Goal: Communication & Community: Answer question/provide support

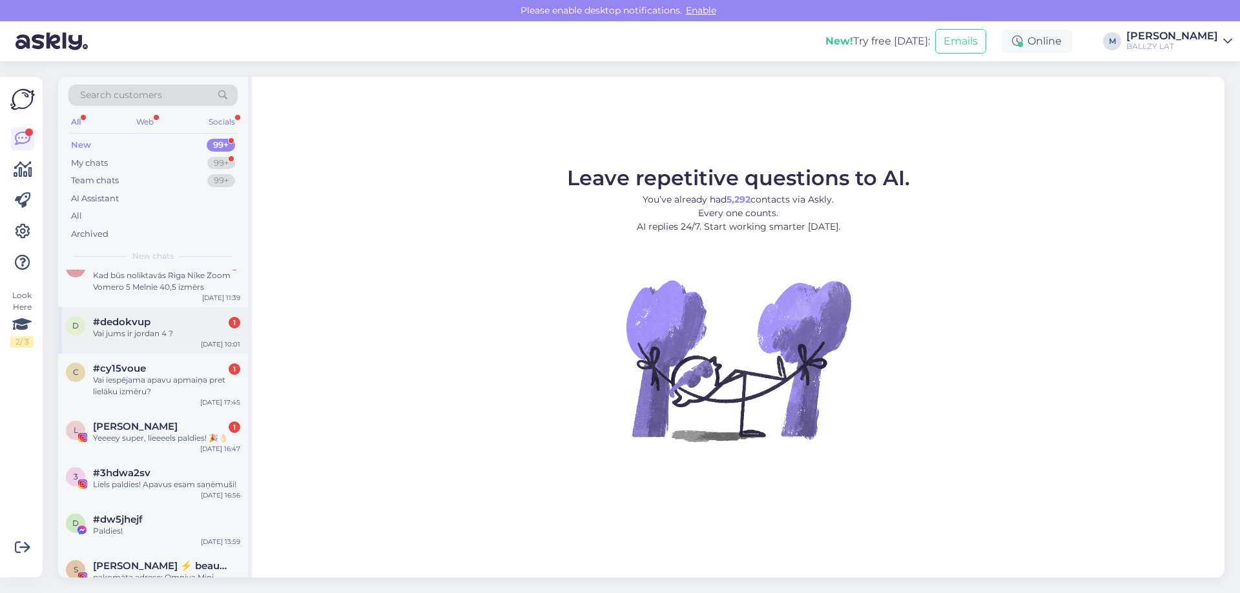
scroll to position [1033, 0]
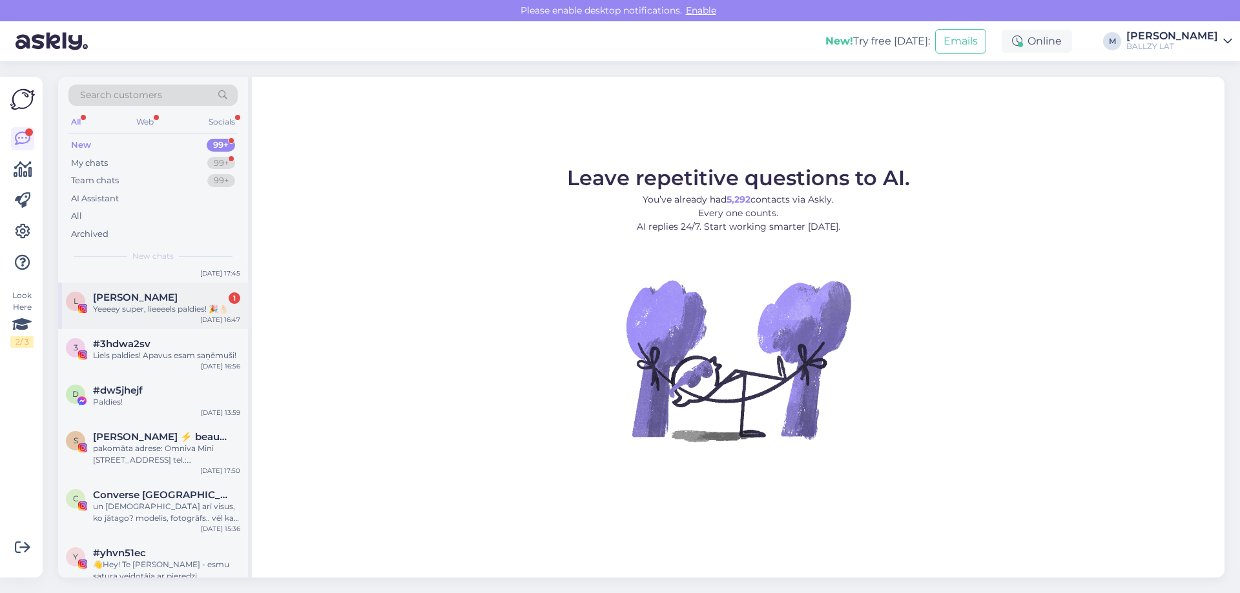
click at [174, 317] on div "L [PERSON_NAME] 1 Yeeeey super, lieeeels paldies! 🎉👌🏻 [DATE] 16:47" at bounding box center [153, 306] width 190 height 46
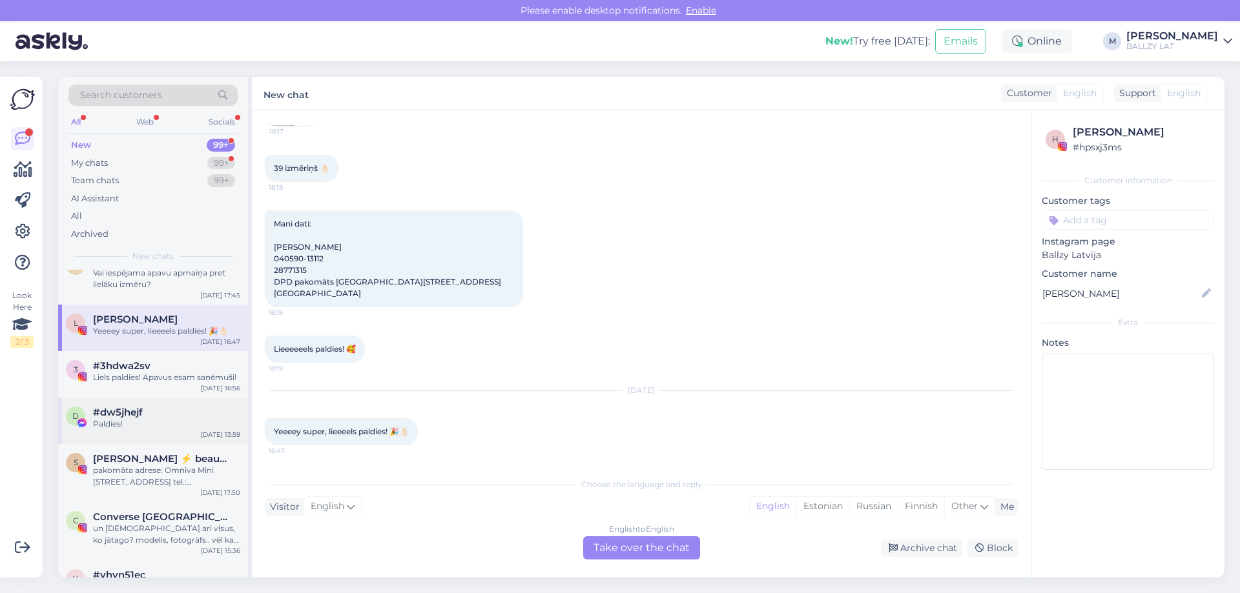
scroll to position [969, 0]
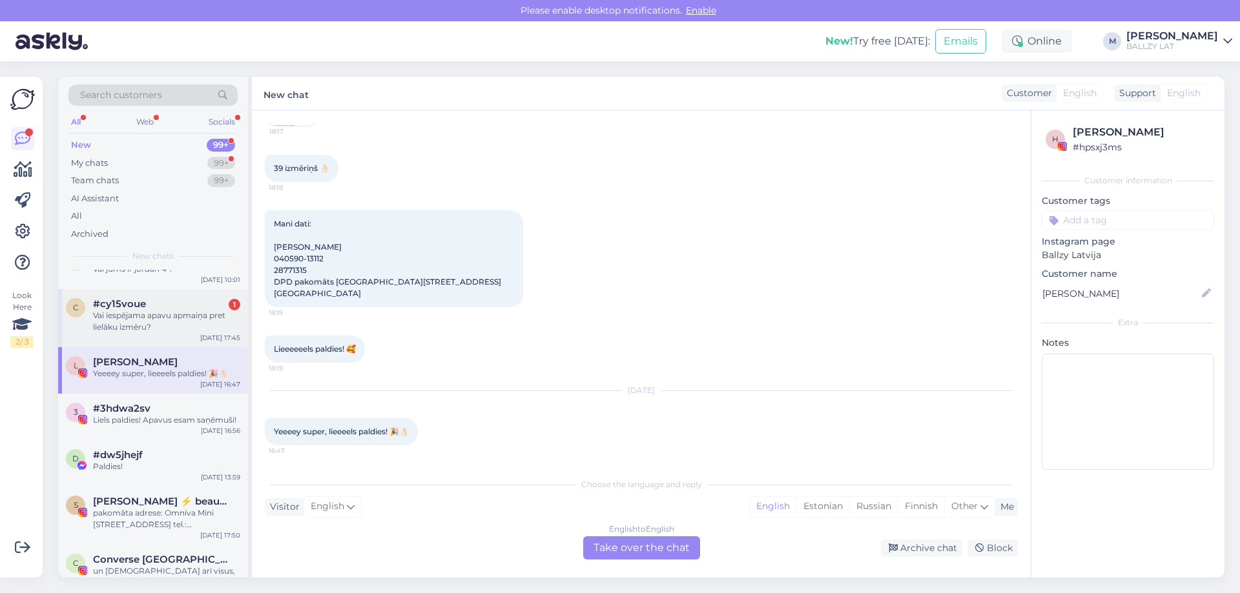
click at [146, 321] on div "Vai iespējama apavu apmaiņa pret lielāku izmēru?" at bounding box center [166, 321] width 147 height 23
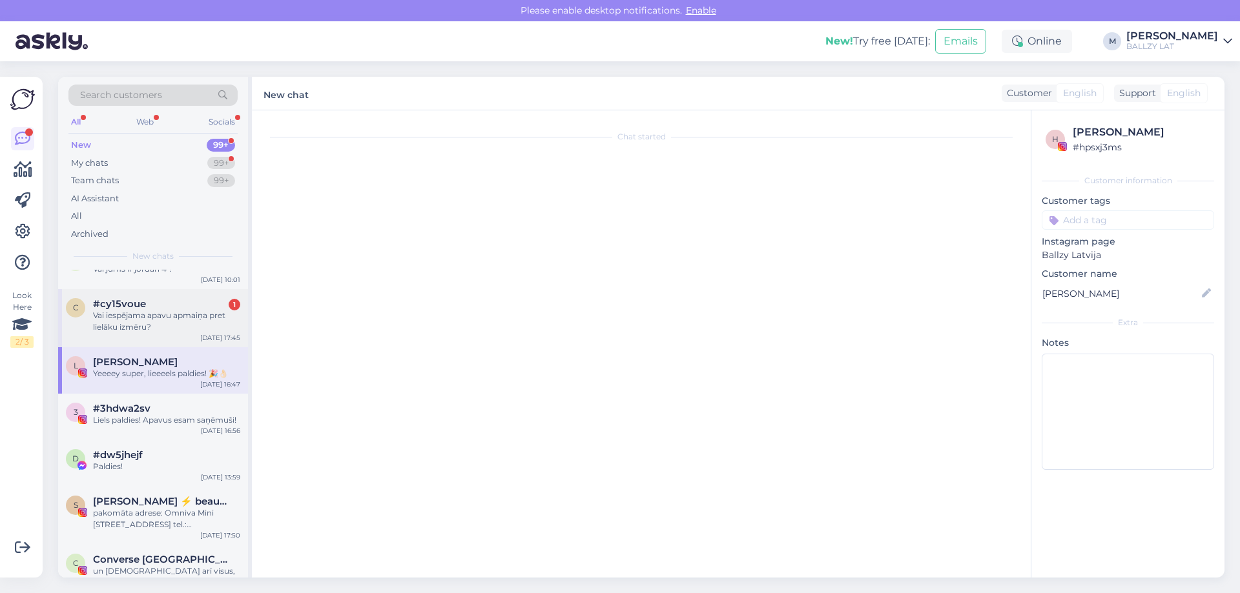
scroll to position [0, 0]
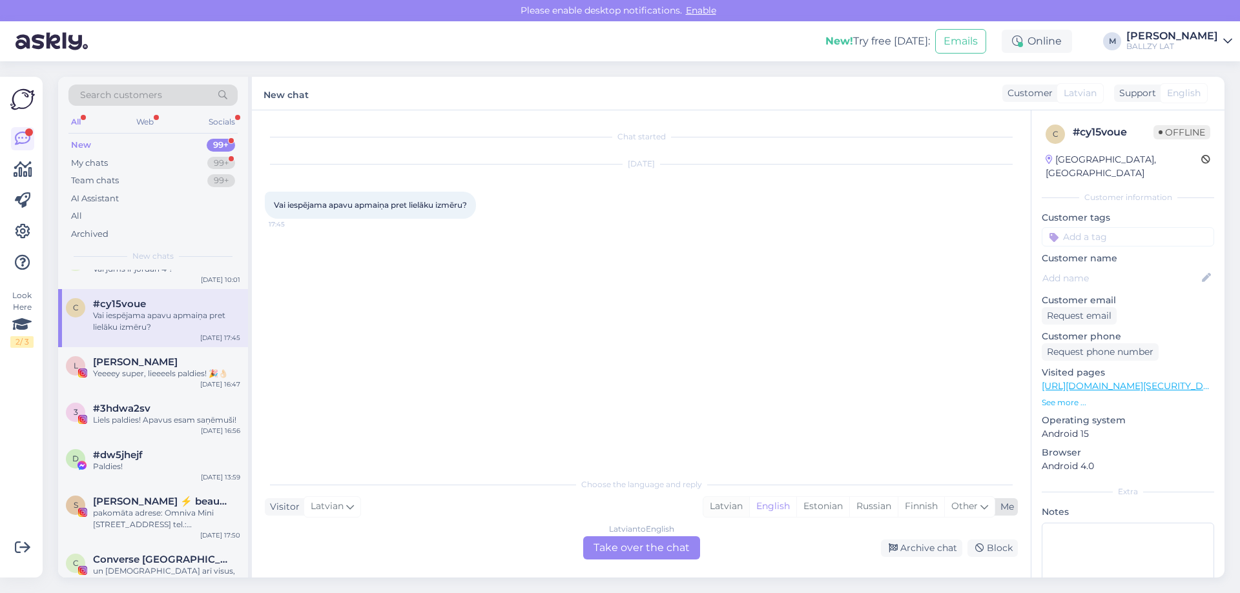
drag, startPoint x: 766, startPoint y: 506, endPoint x: 744, endPoint y: 506, distance: 22.6
click at [766, 506] on div "English" at bounding box center [772, 506] width 47 height 19
click at [730, 509] on div "Latvian" at bounding box center [726, 506] width 46 height 19
click at [638, 544] on div "Latvian to Latvian Take over the chat" at bounding box center [641, 548] width 117 height 23
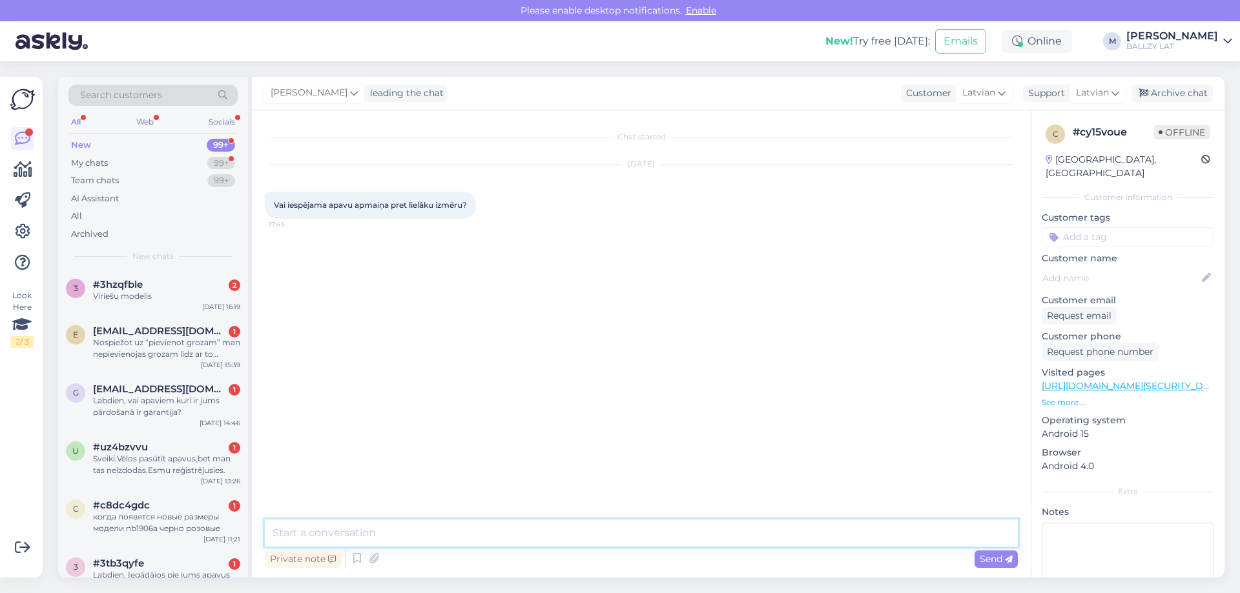
click at [493, 542] on textarea at bounding box center [641, 533] width 753 height 27
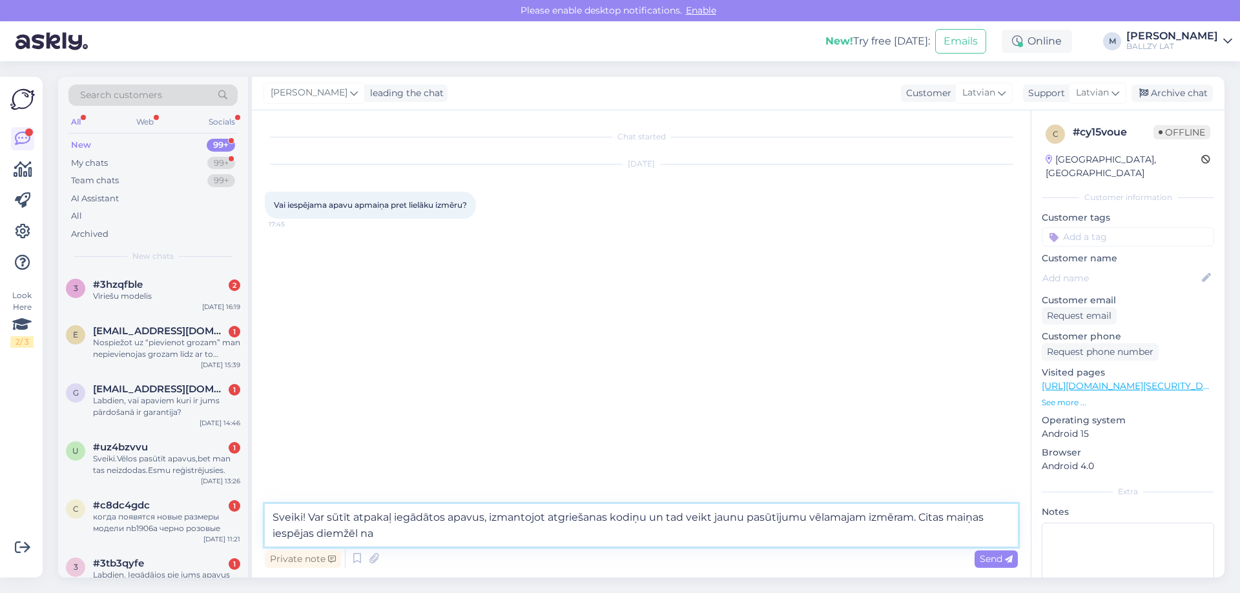
type textarea "Sveiki! Var sūtīt atpakaļ iegādātos apavus, izmantojot atgriešanas kodiņu un ta…"
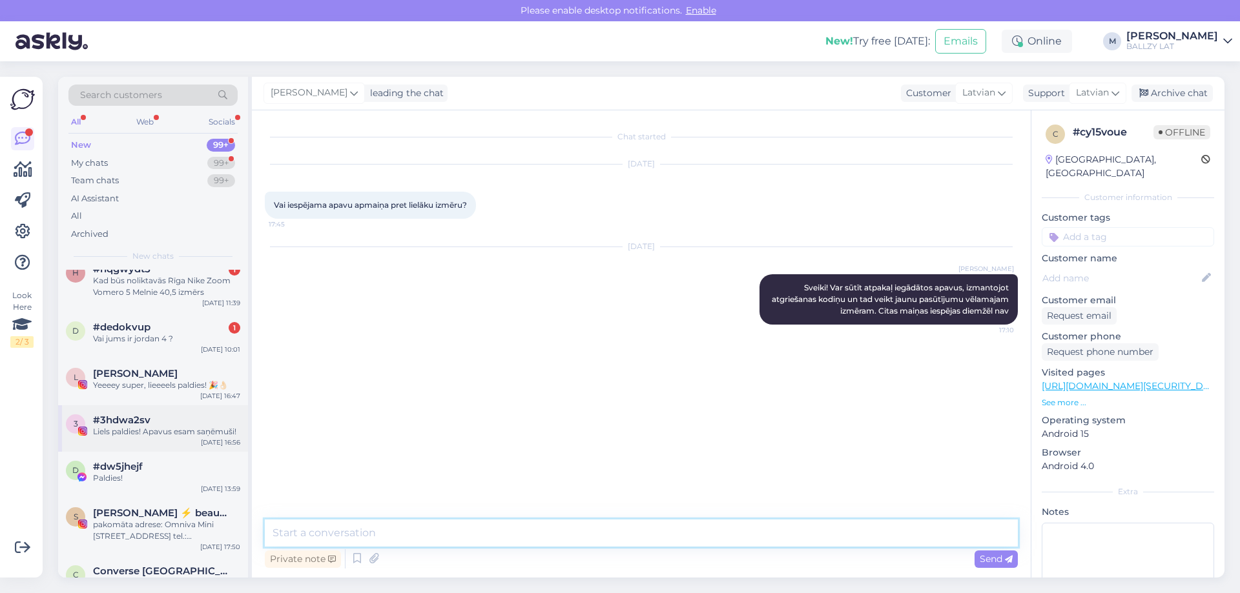
scroll to position [904, 0]
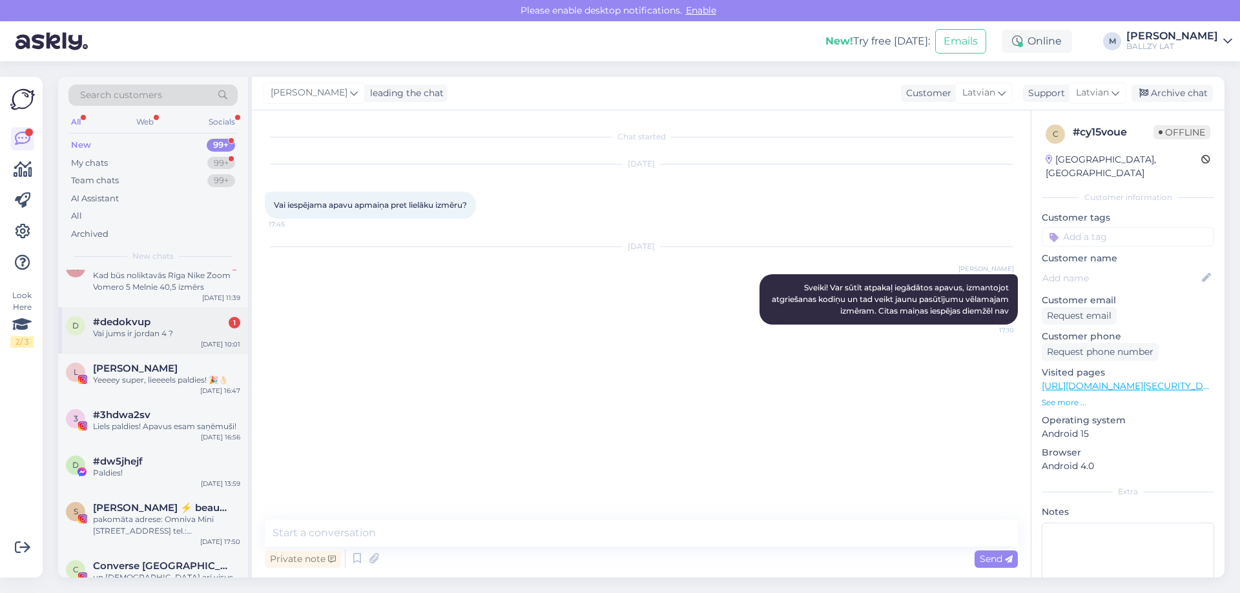
click at [161, 318] on div "#dedokvup 1" at bounding box center [166, 322] width 147 height 12
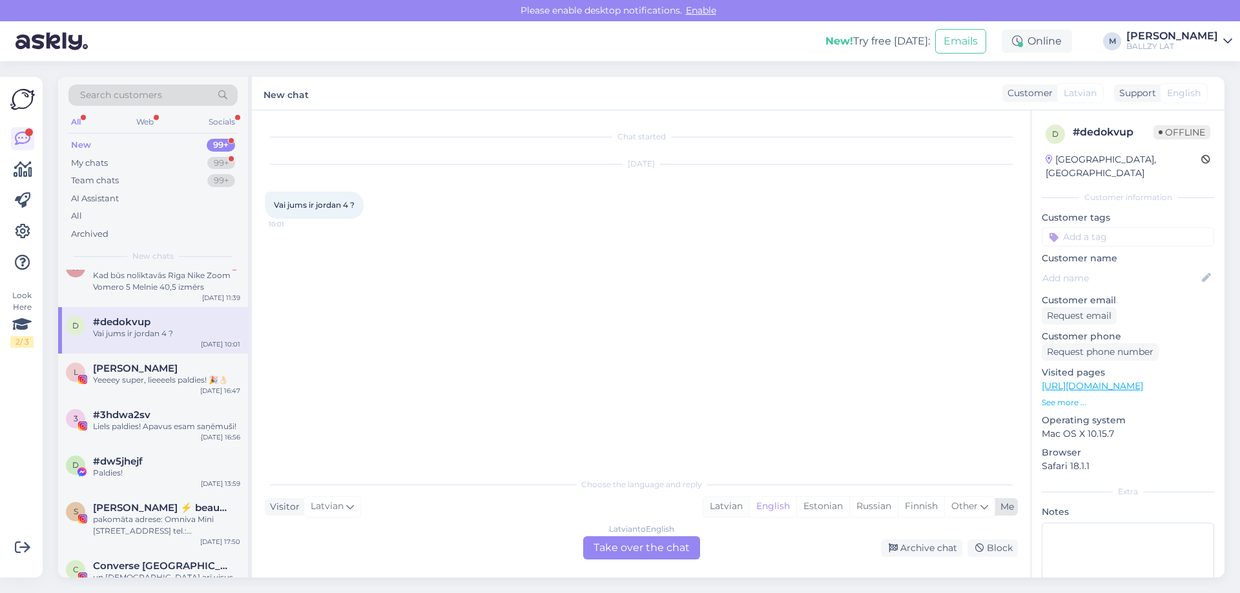
click at [715, 503] on div "Latvian" at bounding box center [726, 506] width 46 height 19
click at [665, 546] on div "Latvian to Latvian Take over the chat" at bounding box center [641, 548] width 117 height 23
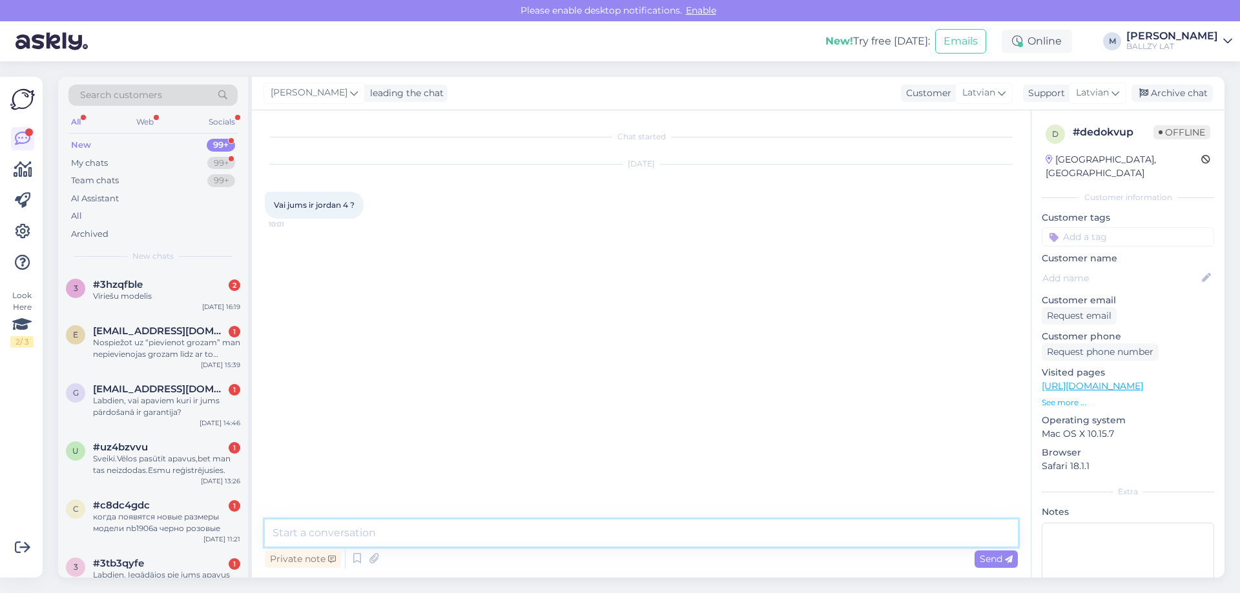
click at [403, 538] on textarea at bounding box center [641, 533] width 753 height 27
paste textarea "[URL][DOMAIN_NAME]"
type textarea "Sveiki! Ļoti minimāli šobrīd. Skat šeit: [URL][DOMAIN_NAME]"
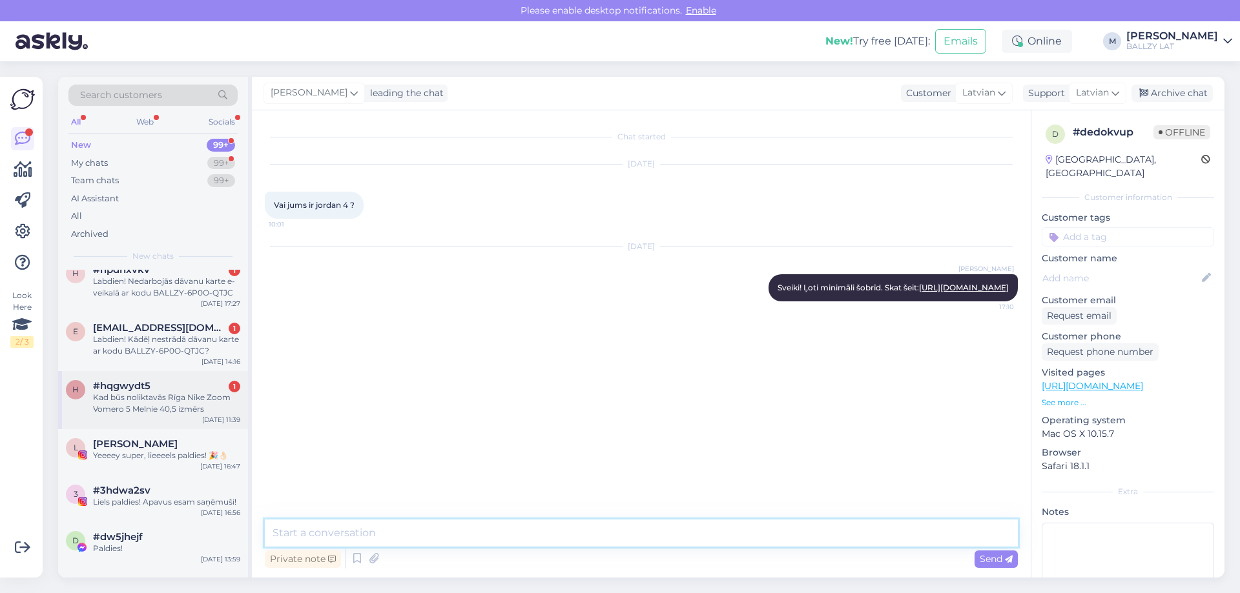
scroll to position [775, 0]
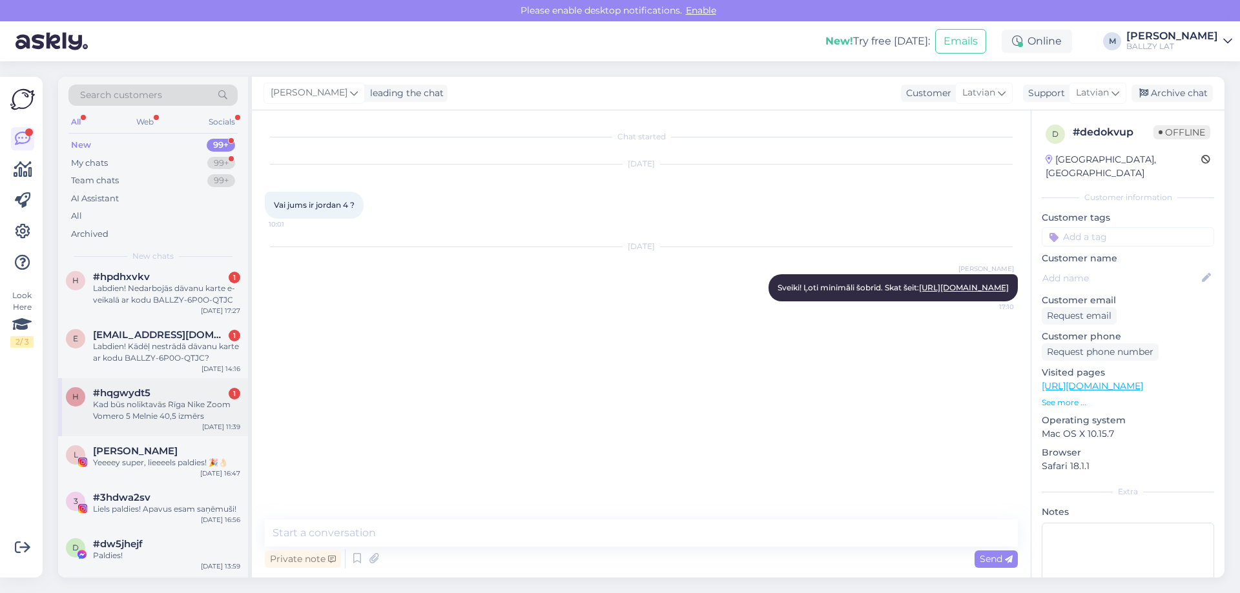
click at [162, 399] on div "Kad būs noliktavās Rīga Nike Zoom Vomero 5 Melnie 40,5 izmērs" at bounding box center [166, 410] width 147 height 23
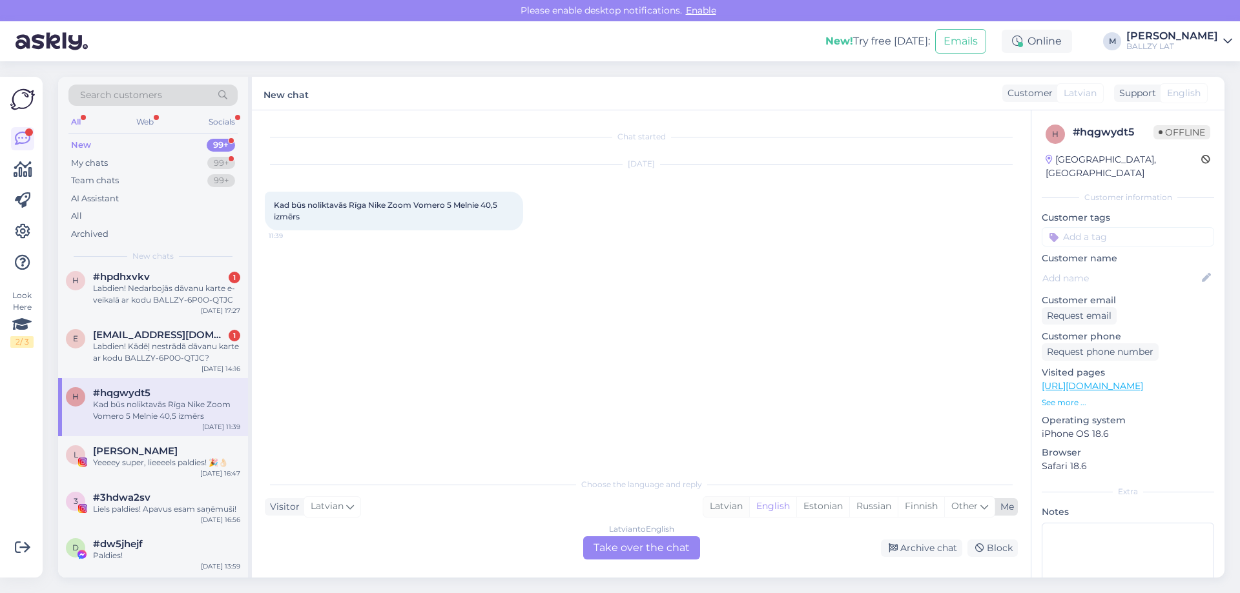
click at [728, 513] on div "Latvian" at bounding box center [726, 506] width 46 height 19
click at [611, 551] on div "Latvian to Latvian Take over the chat" at bounding box center [641, 548] width 117 height 23
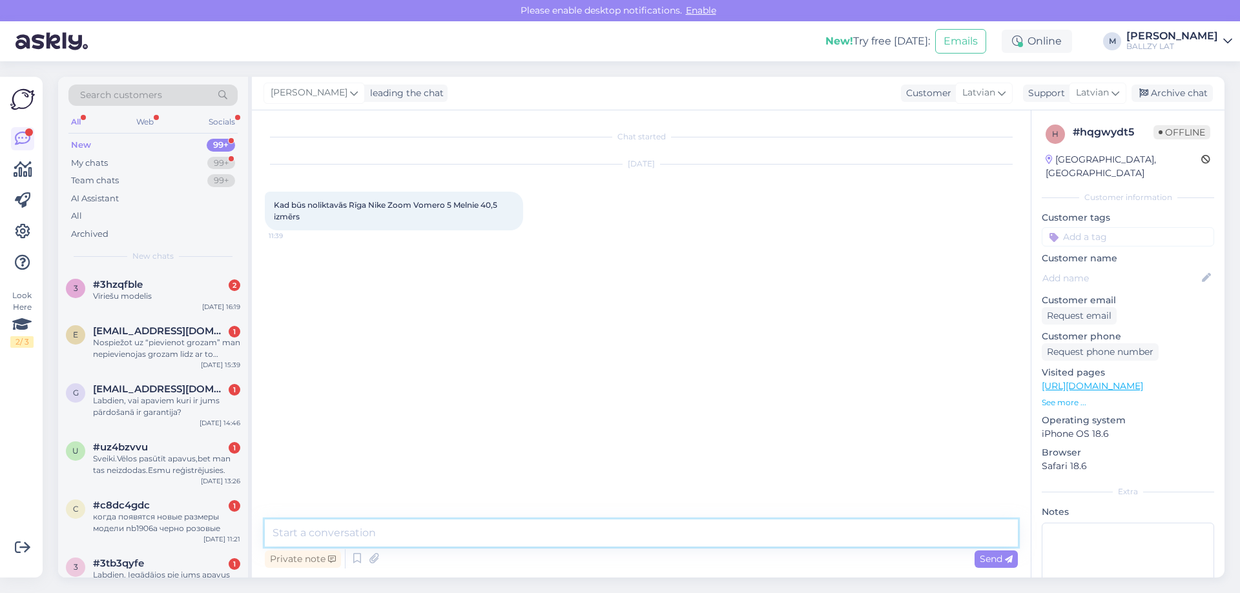
click at [484, 537] on textarea at bounding box center [641, 533] width 753 height 27
type textarea "Sveiki! Mums diemžēl nav info par konkrētu preču piegādes laikiem"
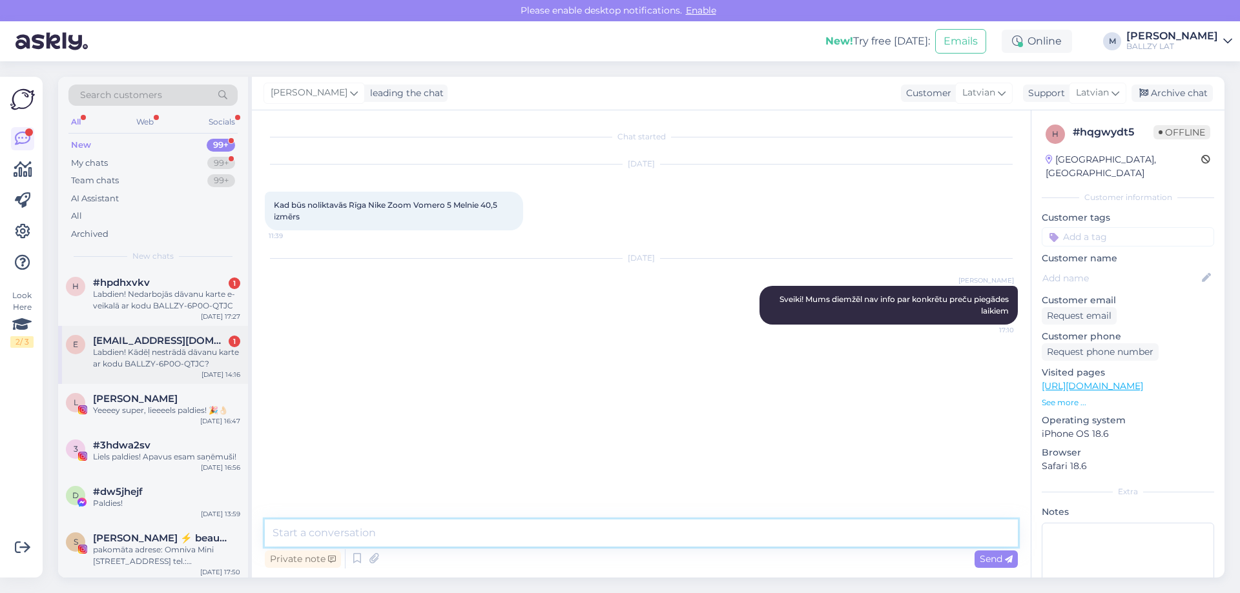
scroll to position [775, 0]
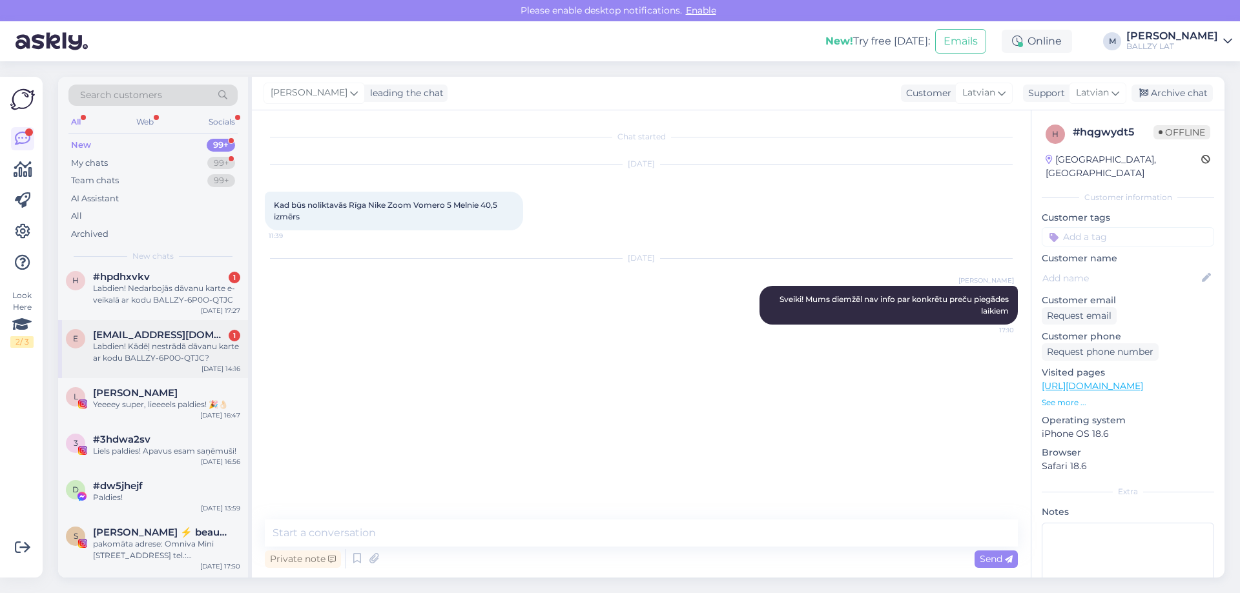
click at [158, 347] on div "Labdien! Kādēļ nestrādā dāvanu karte ar kodu BALLZY-6P0O-QTJC?" at bounding box center [166, 352] width 147 height 23
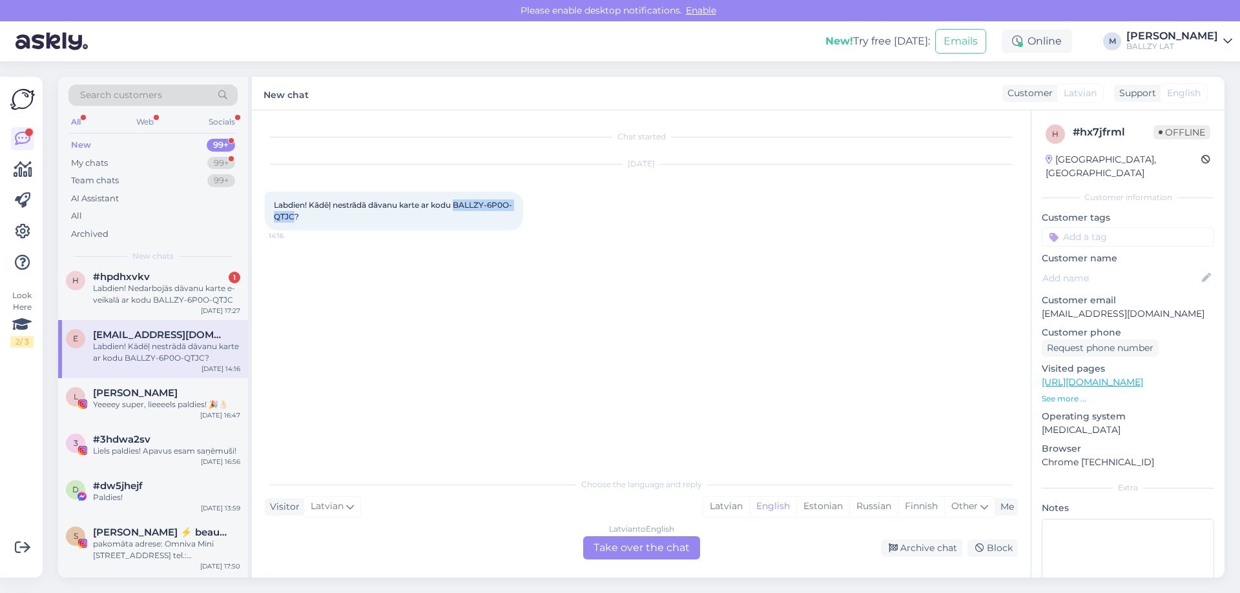
drag, startPoint x: 319, startPoint y: 216, endPoint x: 458, endPoint y: 203, distance: 140.0
click at [458, 203] on span "Labdien! Kādēļ nestrādā dāvanu karte ar kodu BALLZY-6P0O-QTJC?" at bounding box center [393, 210] width 238 height 21
copy span "BALLZY-6P0O-QTJC"
click at [727, 500] on div "Latvian" at bounding box center [726, 506] width 46 height 19
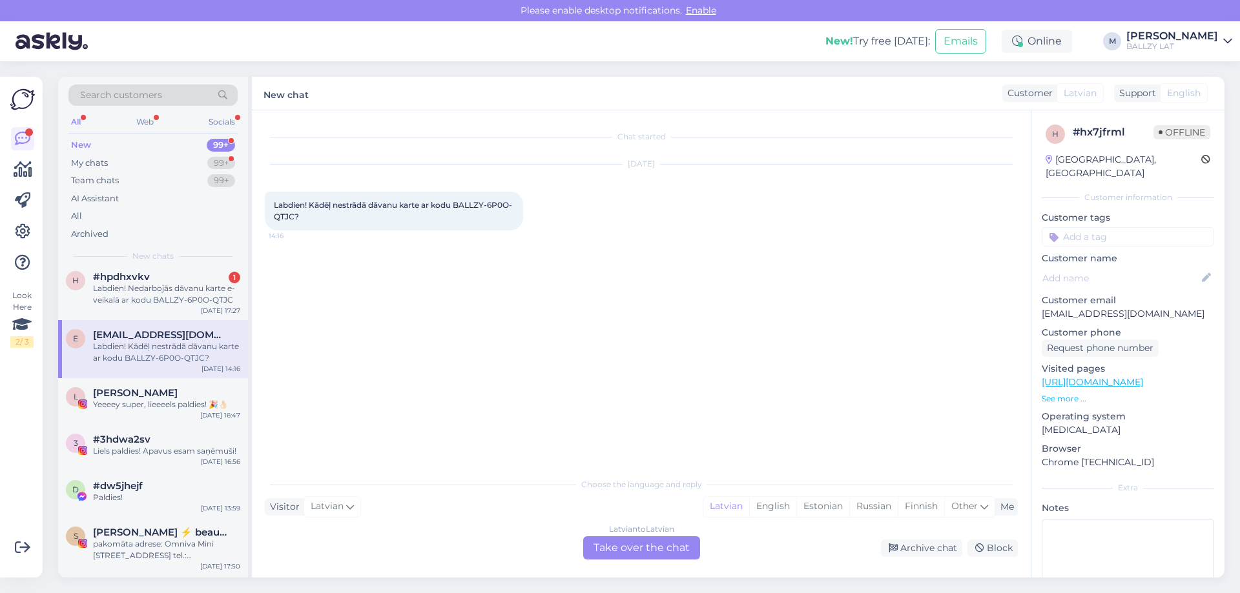
click at [651, 549] on div "Latvian to Latvian Take over the chat" at bounding box center [641, 548] width 117 height 23
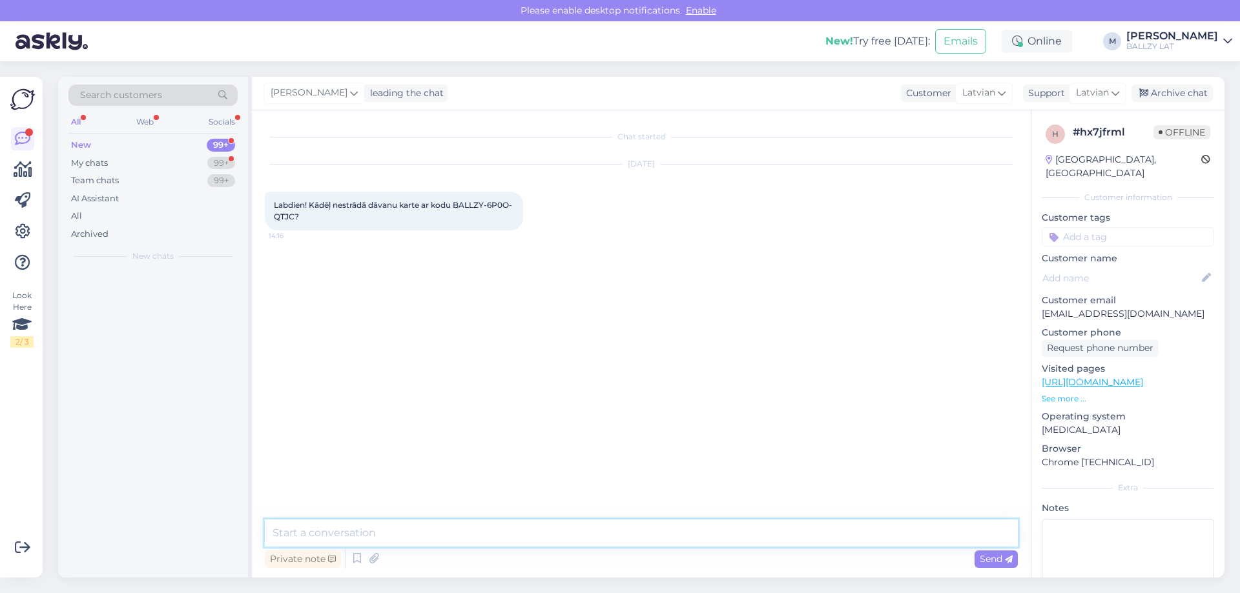
click at [469, 538] on textarea at bounding box center [641, 533] width 753 height 27
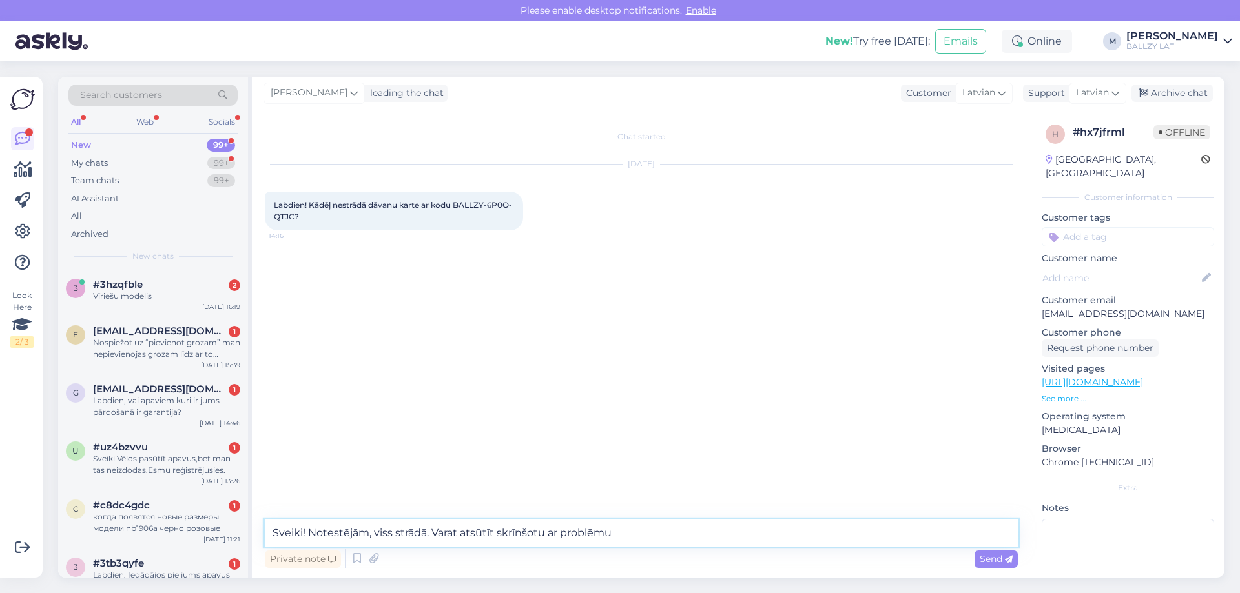
type textarea "Sveiki! Notestējām, viss strādā. Varat atsūtīt skrīnšotu ar problēmu?"
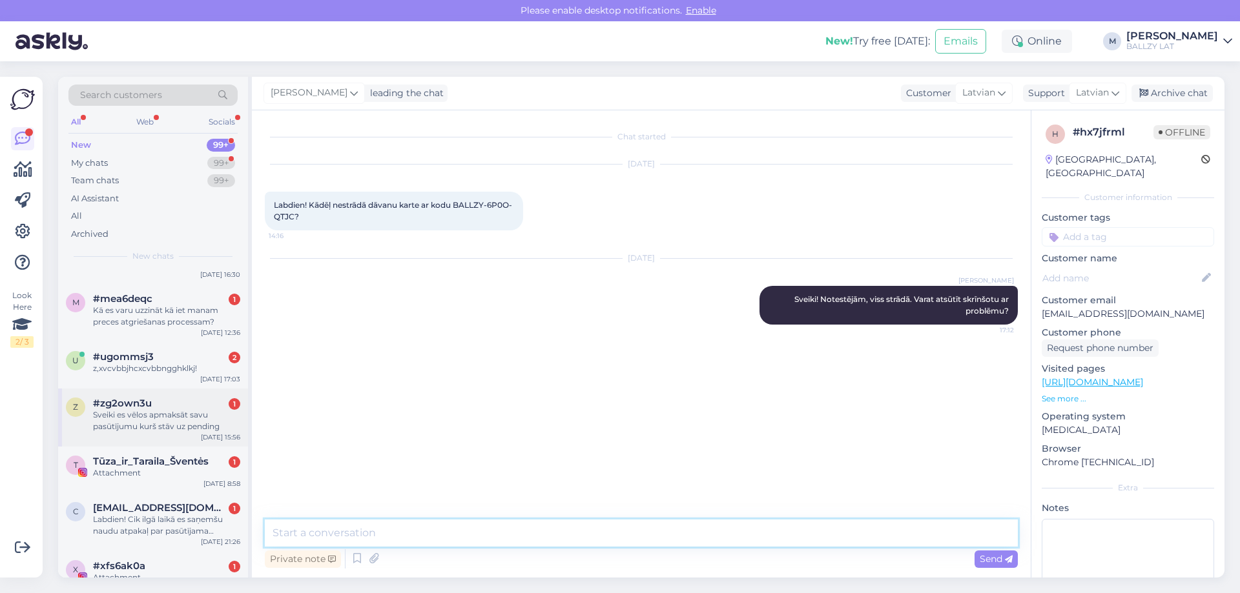
scroll to position [646, 0]
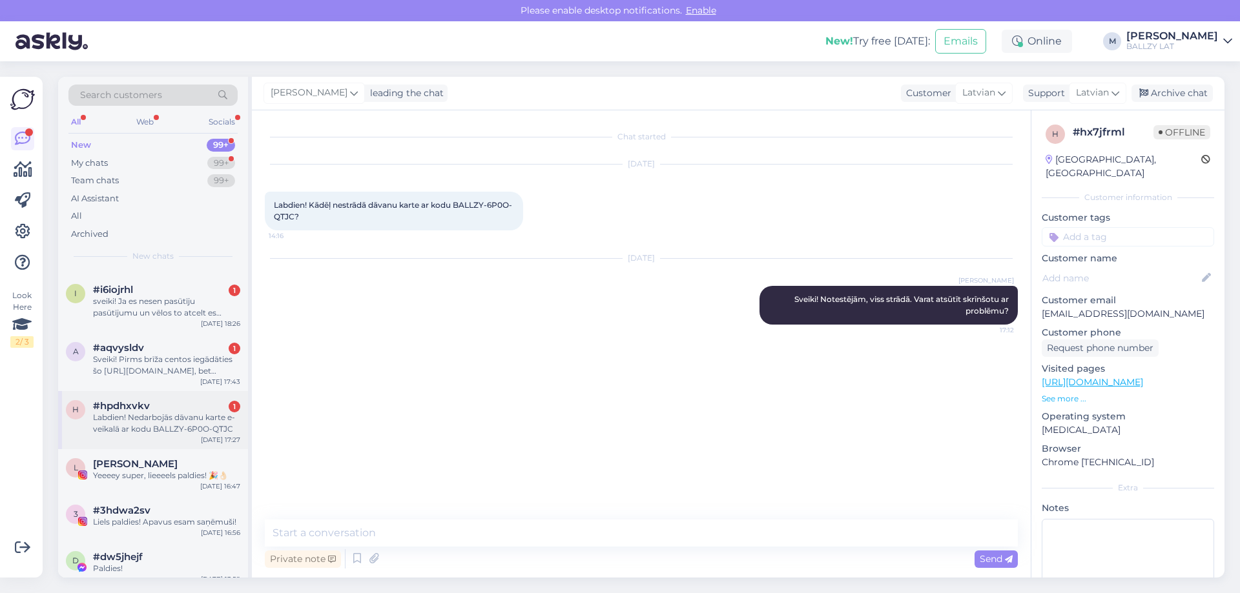
click at [172, 412] on div "Labdien! Nedarbojās dāvanu karte e-veikalā ar kodu BALLZY-6P0O-QTJC" at bounding box center [166, 423] width 147 height 23
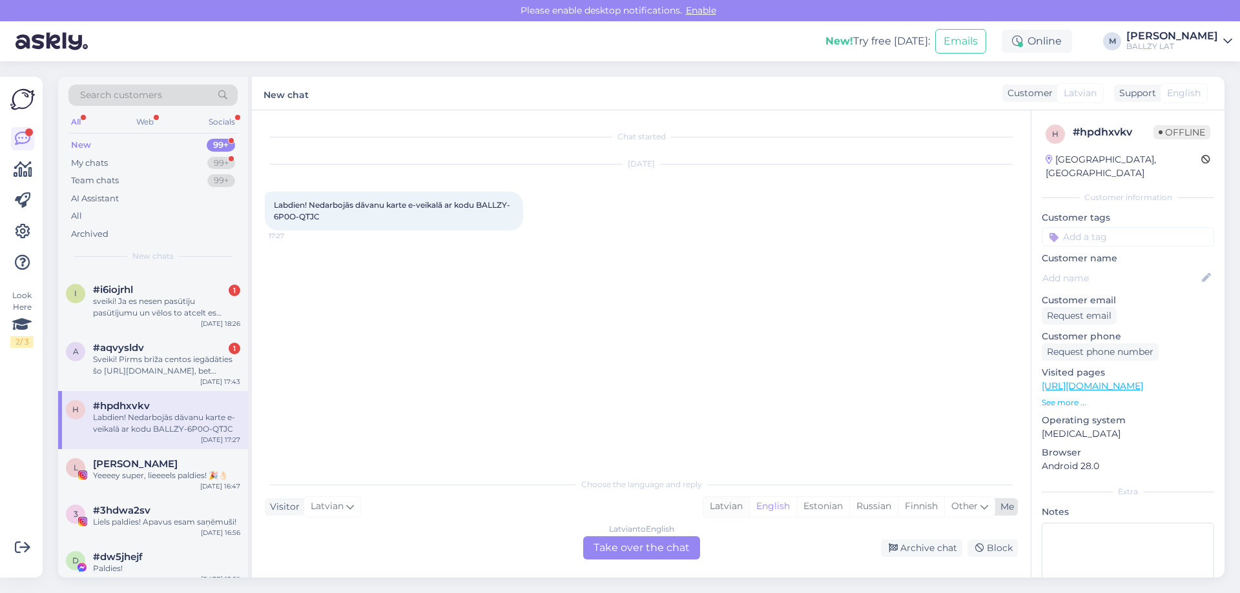
click at [734, 506] on div "Latvian" at bounding box center [726, 506] width 46 height 19
click at [658, 548] on div "Latvian to Latvian Take over the chat" at bounding box center [641, 548] width 117 height 23
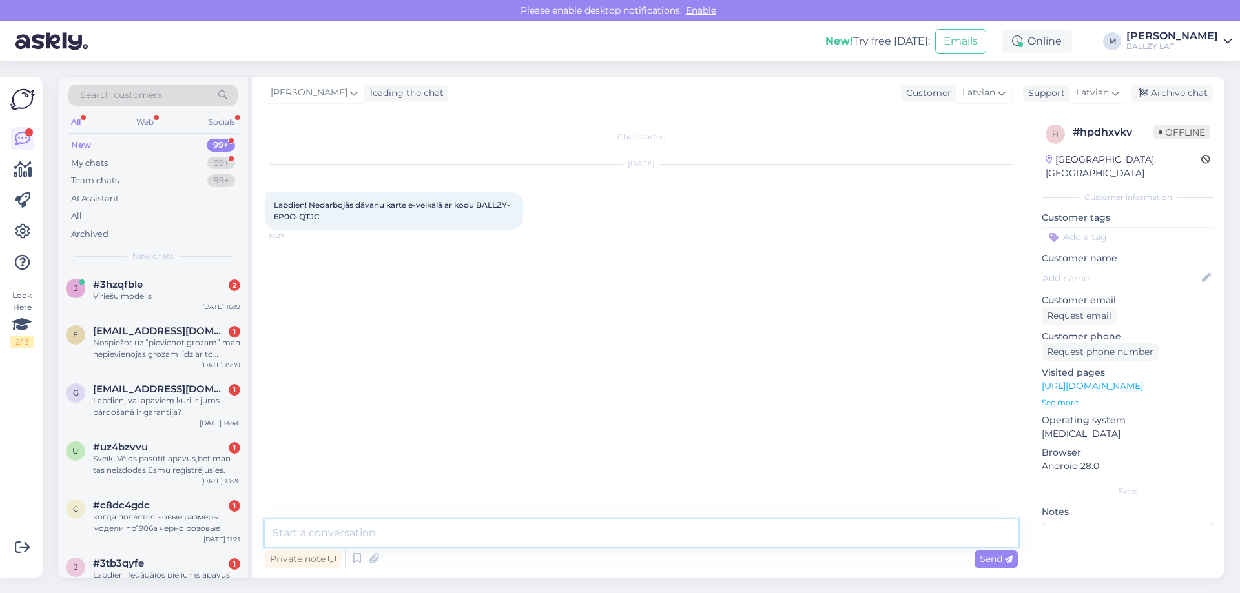
click at [465, 522] on textarea at bounding box center [641, 533] width 753 height 27
type textarea "Sveiki! Notestējām, kods strādā. Lūdzu atsūtiet skrīnšotu, kur rodas problēma"
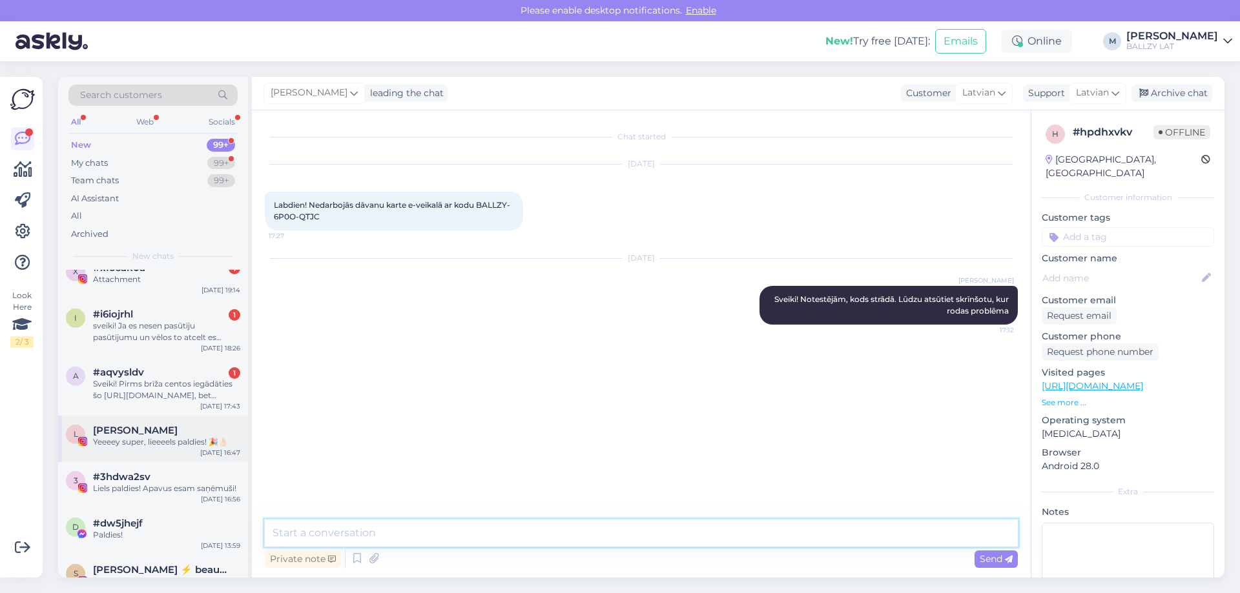
scroll to position [646, 0]
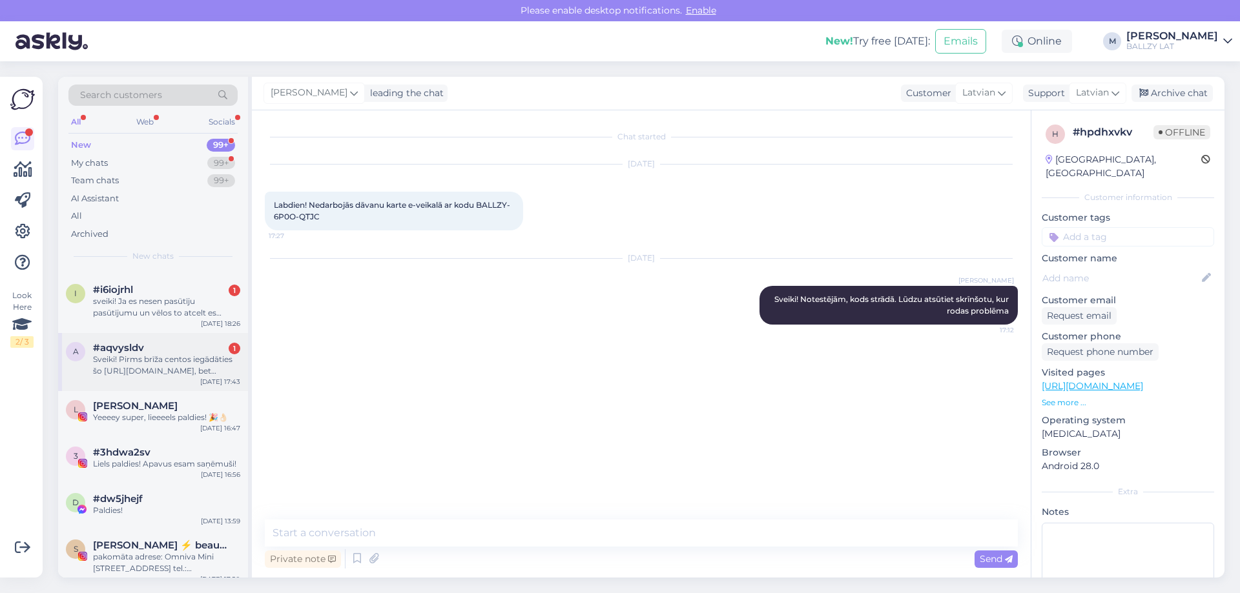
click at [181, 349] on div "#aqvysldv 1" at bounding box center [166, 348] width 147 height 12
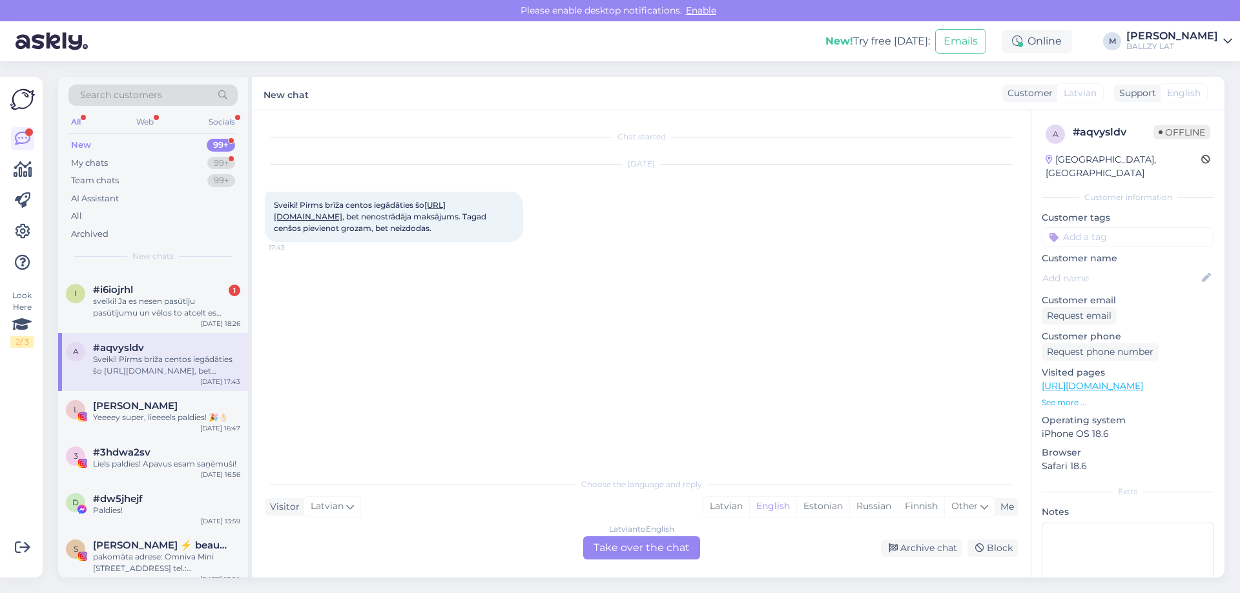
click at [446, 215] on link "[URL][DOMAIN_NAME]" at bounding box center [360, 210] width 172 height 21
click at [704, 502] on div "Latvian" at bounding box center [726, 506] width 46 height 19
click at [637, 550] on div "Latvian to Latvian Take over the chat" at bounding box center [641, 548] width 117 height 23
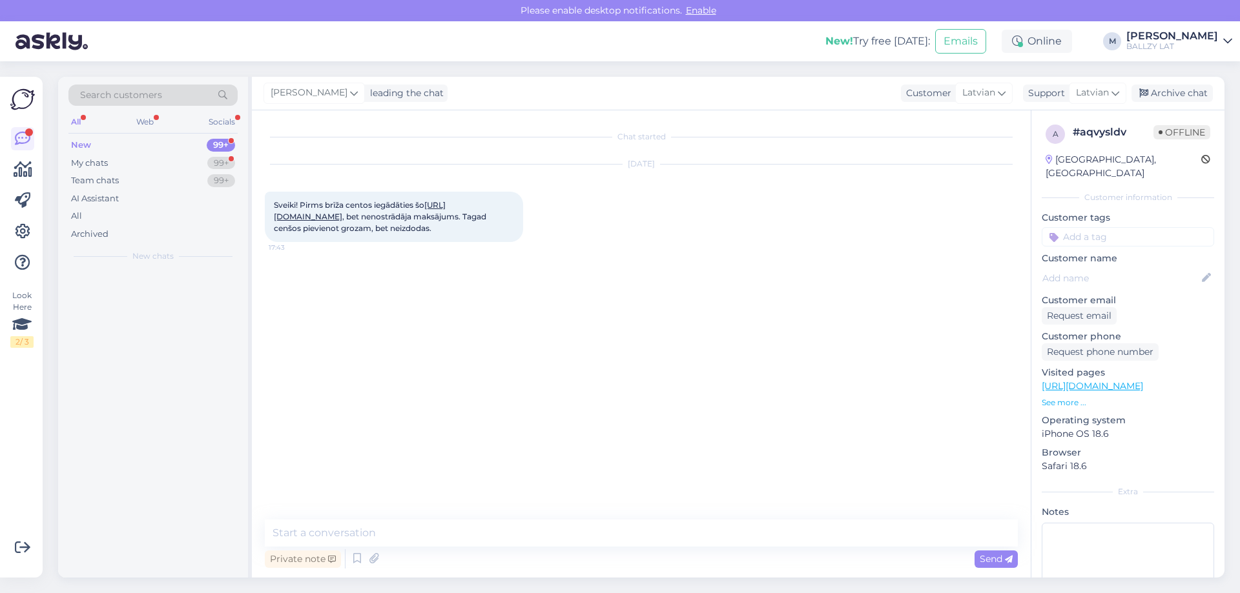
scroll to position [0, 0]
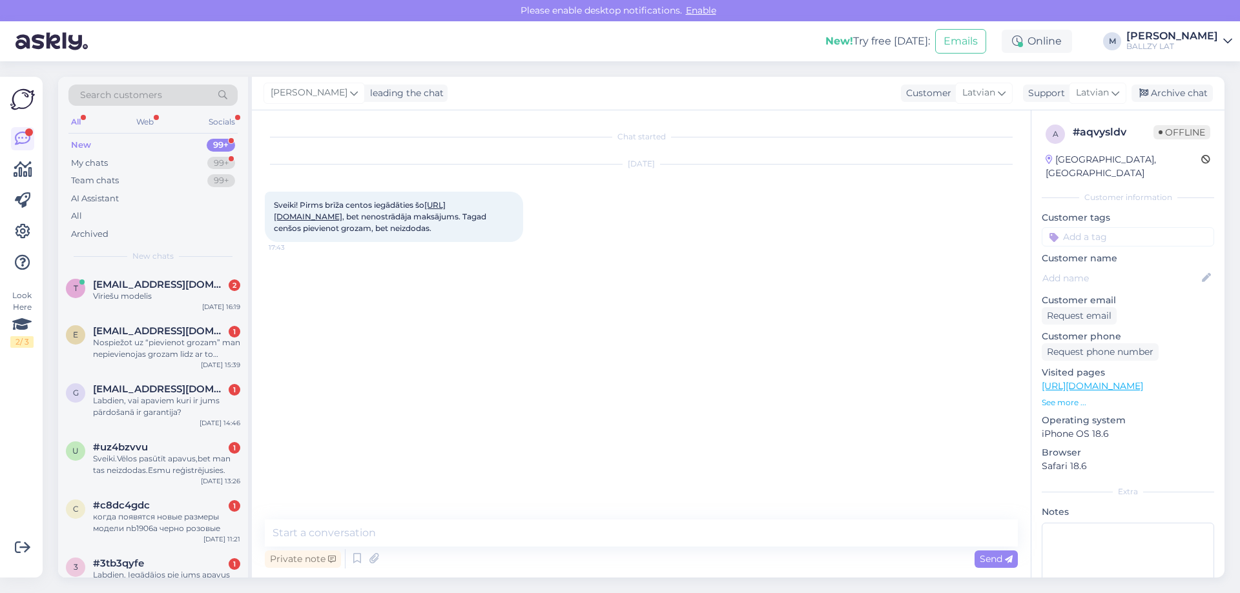
click at [418, 549] on div "Private note Send" at bounding box center [641, 559] width 753 height 25
click at [354, 536] on textarea at bounding box center [641, 533] width 753 height 27
type textarea "Sveiki! Vai izdevās veikt pirkumu?"
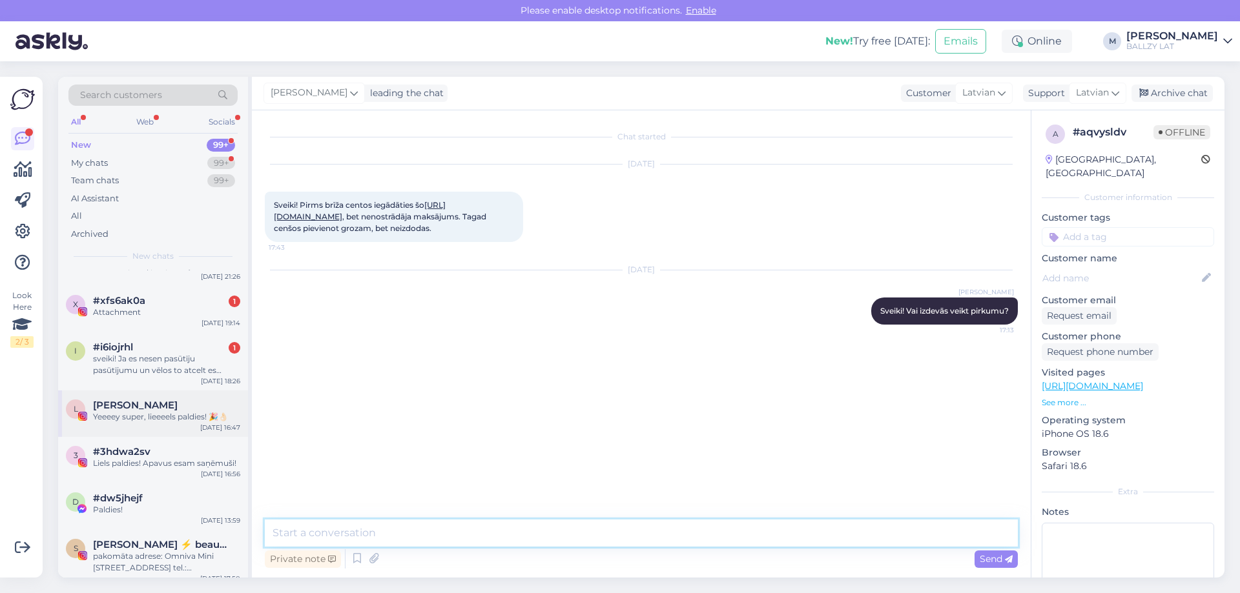
scroll to position [581, 0]
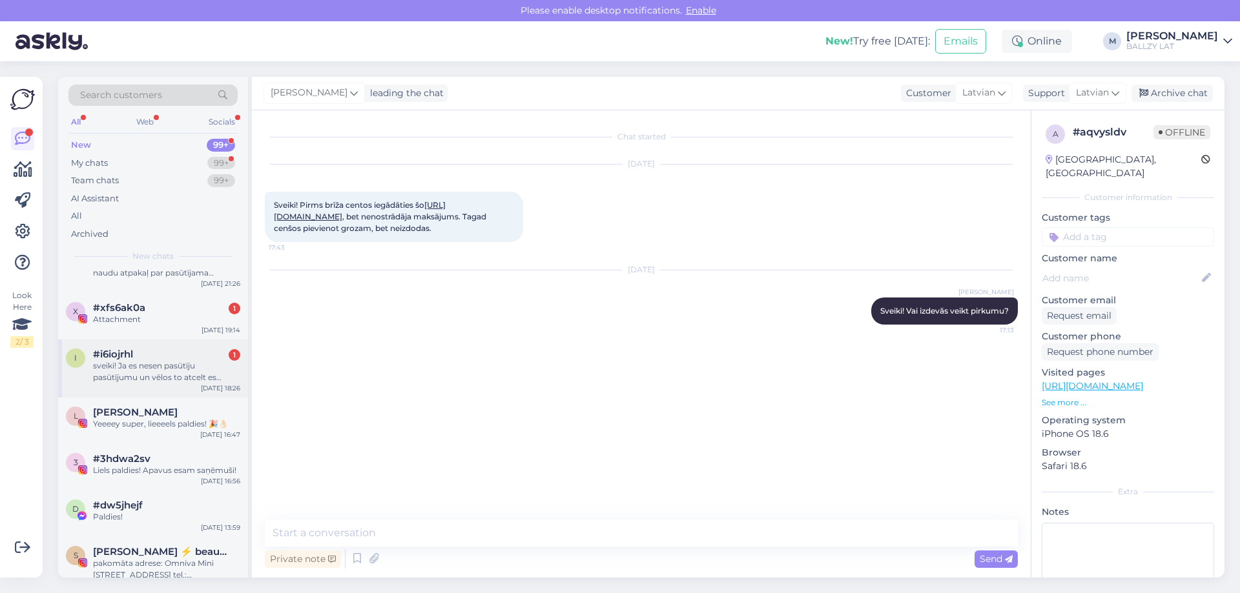
click at [172, 369] on div "sveiki! Ja es nesen pasūtīju pasūtījumu un vēlos to atcelt es uzreiz dabūšu nau…" at bounding box center [166, 371] width 147 height 23
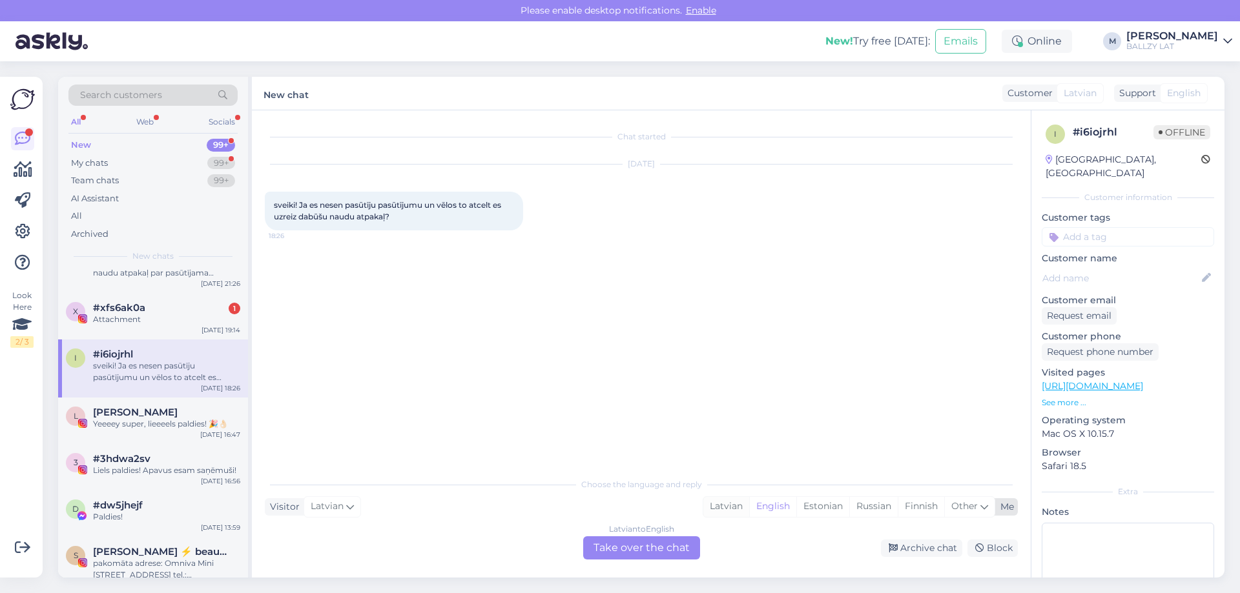
click at [725, 511] on div "Latvian" at bounding box center [726, 506] width 46 height 19
click at [635, 546] on div "Latvian to Latvian Take over the chat" at bounding box center [641, 548] width 117 height 23
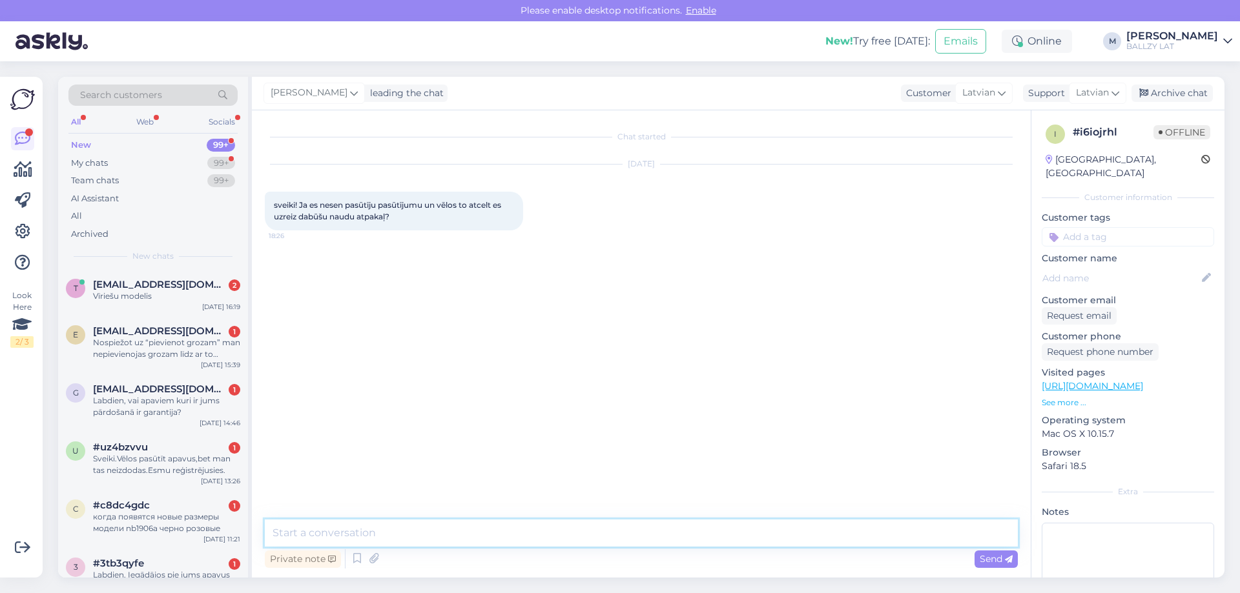
click at [529, 533] on textarea at bounding box center [641, 533] width 753 height 27
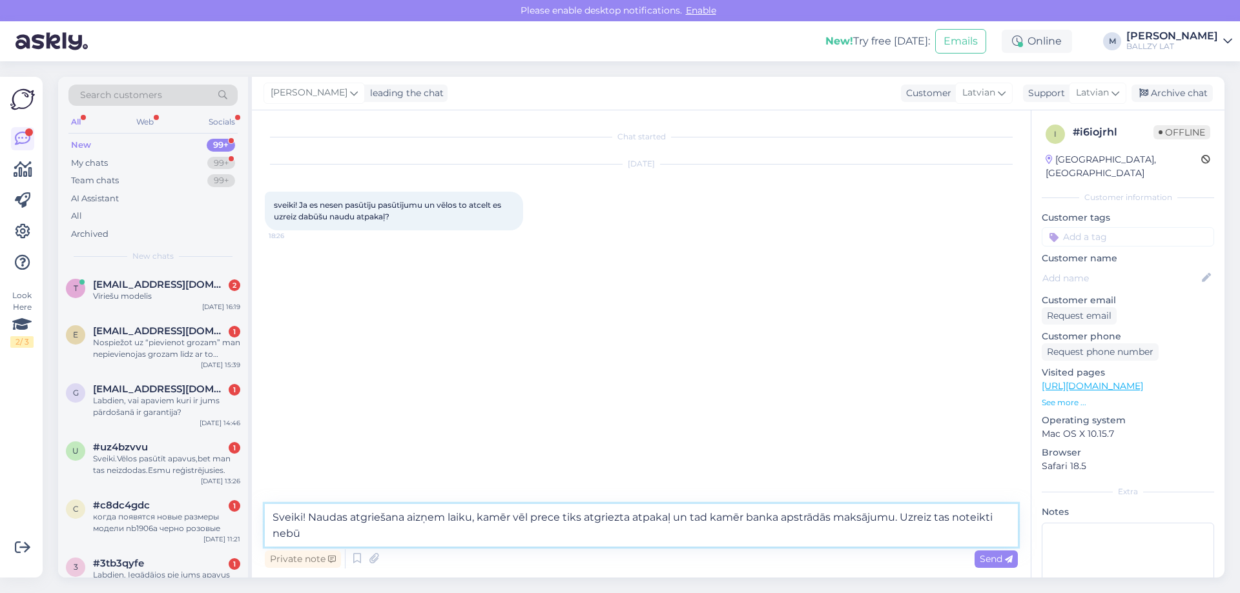
type textarea "Sveiki! Naudas atgriešana aizņem laiku, kamēr vēl prece tiks atgriezta atpakaļ …"
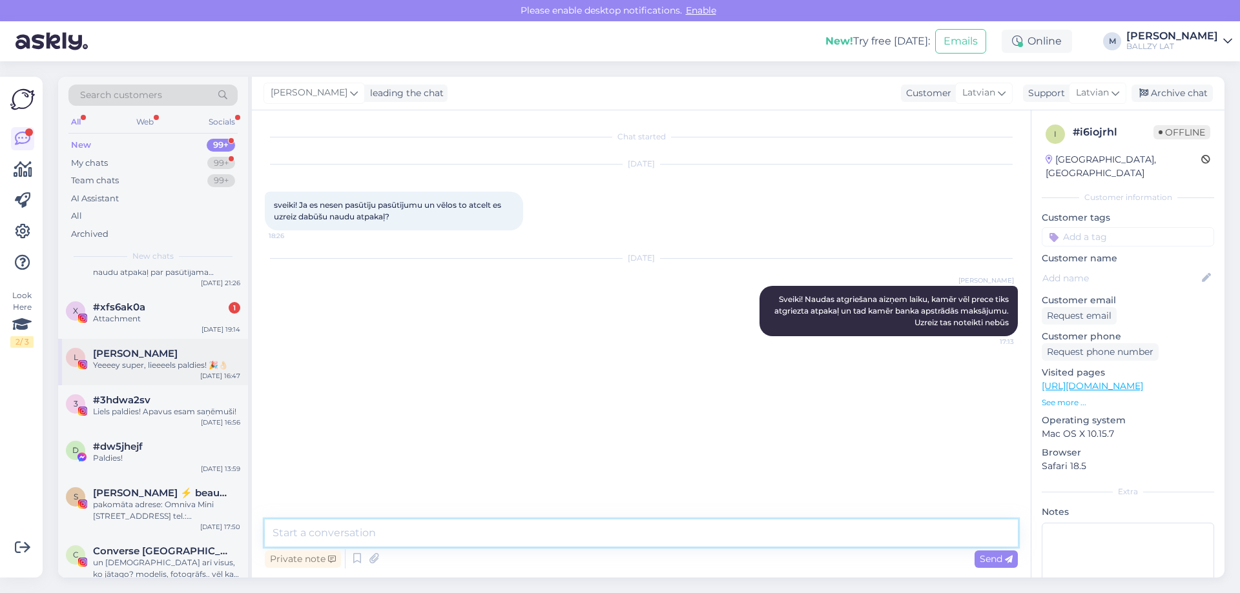
scroll to position [452, 0]
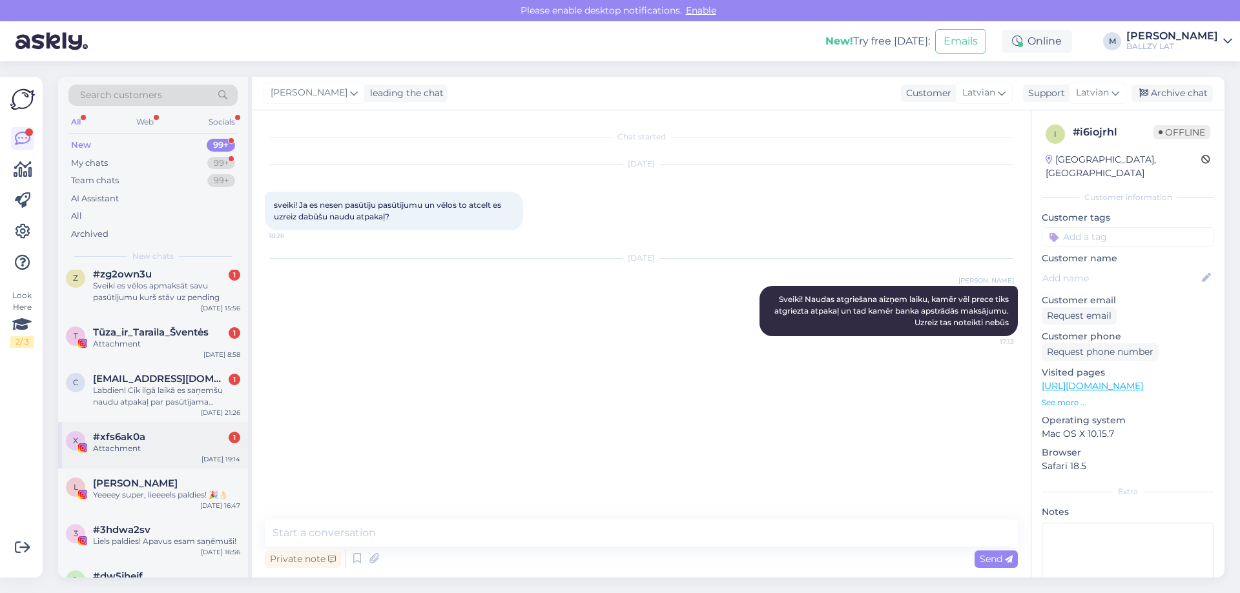
click at [156, 447] on div "Attachment" at bounding box center [166, 449] width 147 height 12
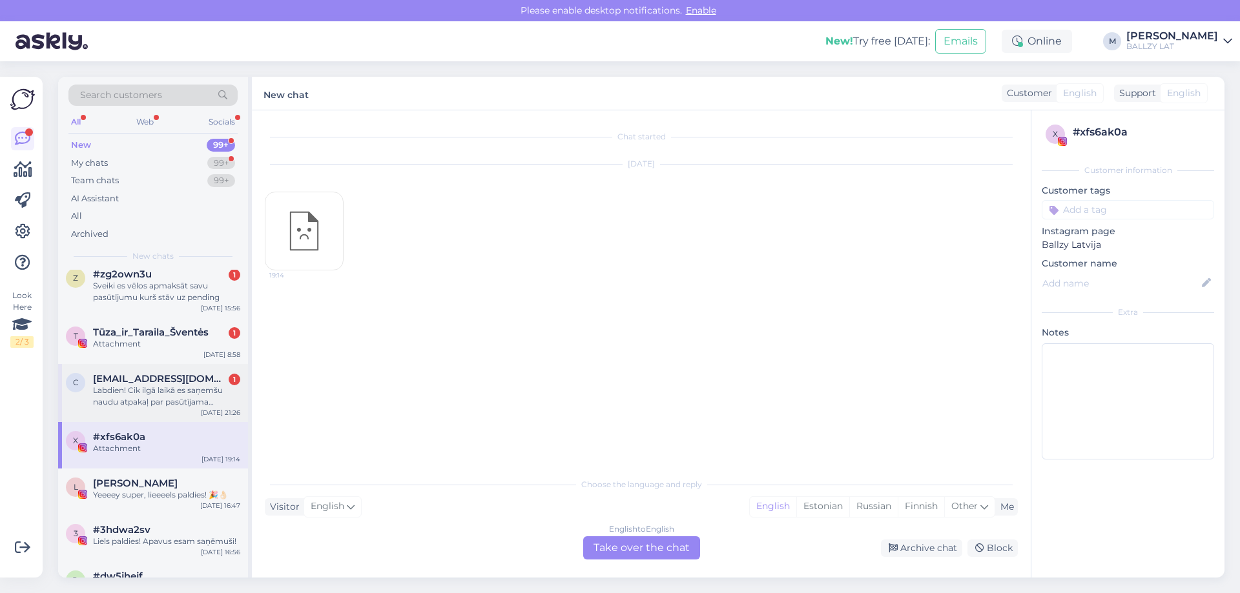
click at [152, 385] on div "Labdien! Cik ilgā laikā es saņemšu naudu atpakaļ par pasūtījama atgriešanu? Pas…" at bounding box center [166, 396] width 147 height 23
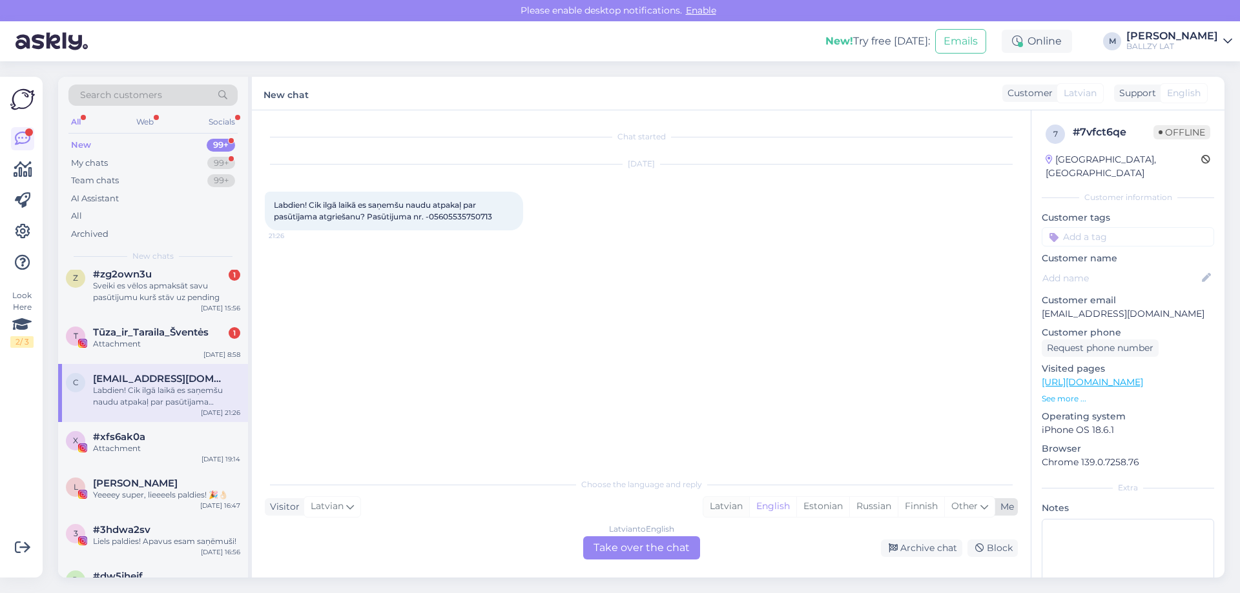
click at [710, 506] on div "Latvian" at bounding box center [726, 506] width 46 height 19
click at [672, 541] on div "Latvian to Latvian Take over the chat" at bounding box center [641, 548] width 117 height 23
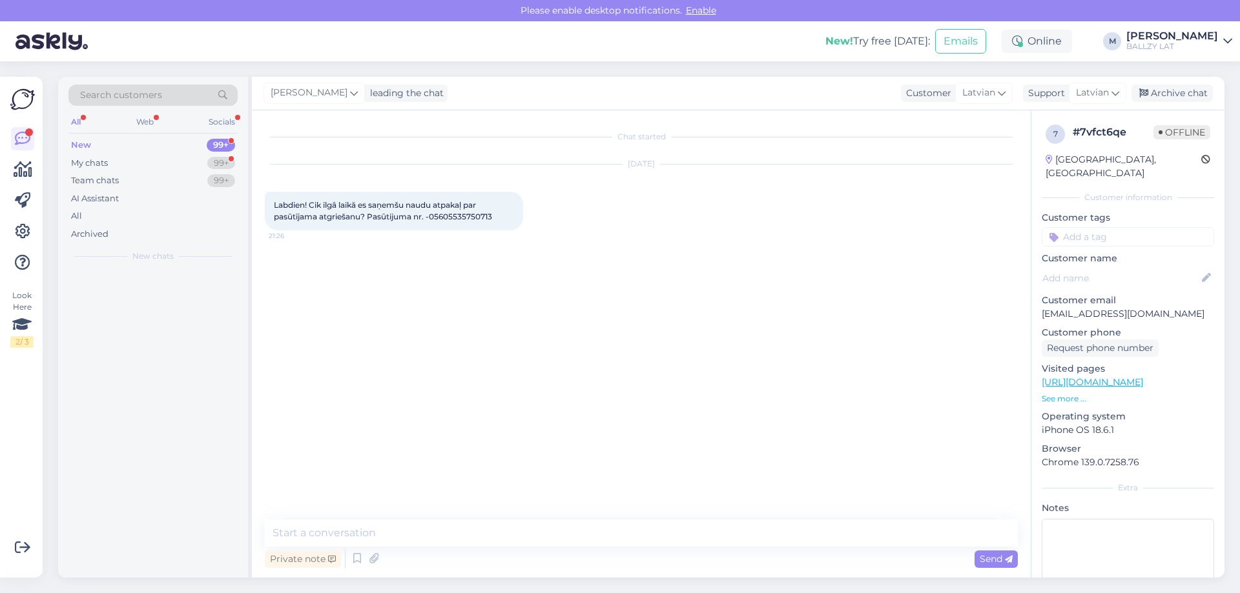
scroll to position [0, 0]
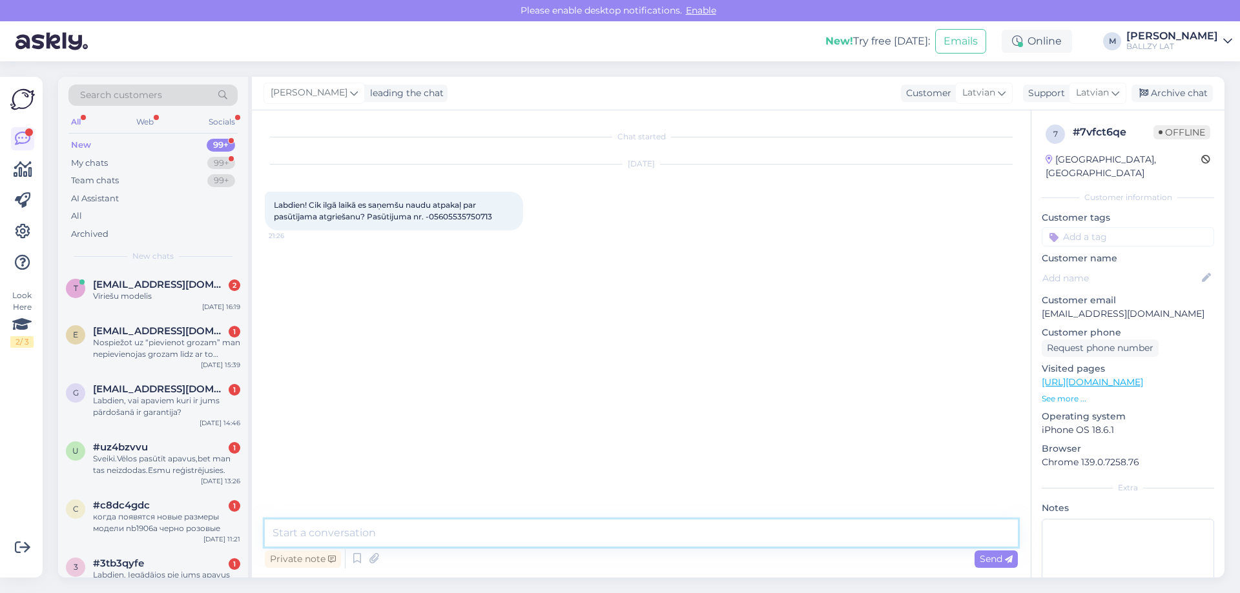
click at [482, 527] on textarea at bounding box center [641, 533] width 753 height 27
drag, startPoint x: 419, startPoint y: 529, endPoint x: 402, endPoint y: 529, distance: 16.8
click at [402, 529] on textarea "Sveiki!" at bounding box center [641, 533] width 753 height 27
click at [409, 531] on textarea "Sveiki!" at bounding box center [641, 533] width 753 height 27
paste textarea "Viss atgriešanas process var aizņemt līdz 30 dienām — no preču saņemšanas līdz …"
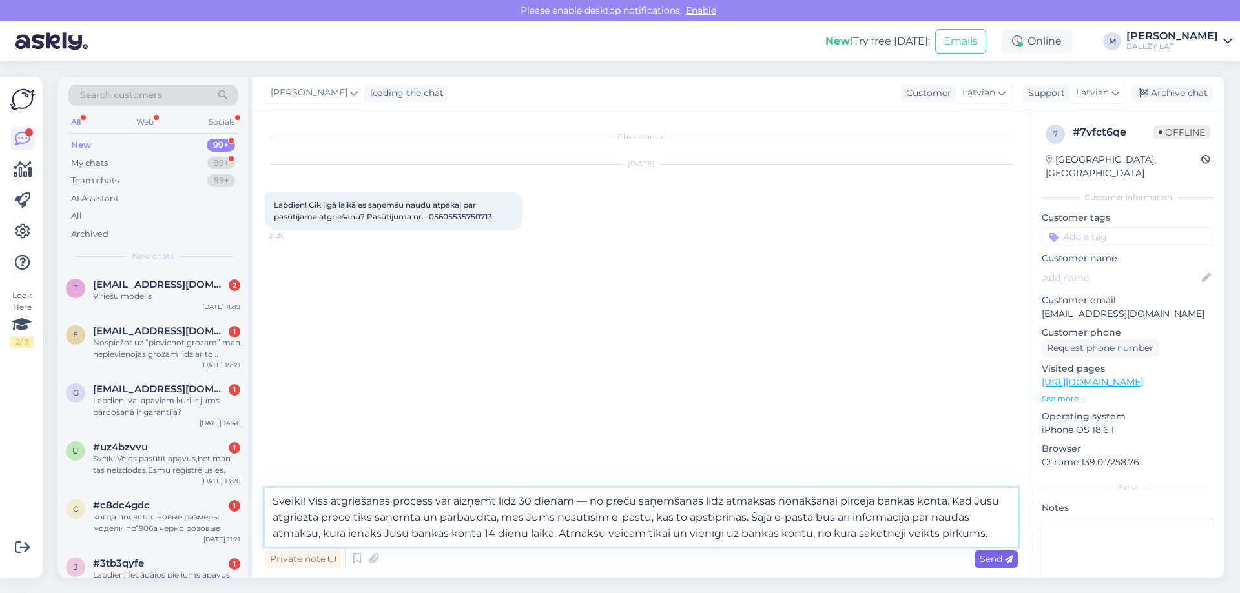
type textarea "Sveiki! Viss atgriešanas process var aizņemt līdz 30 dienām — no preču saņemšan…"
click at [995, 560] on span "Send" at bounding box center [995, 559] width 33 height 12
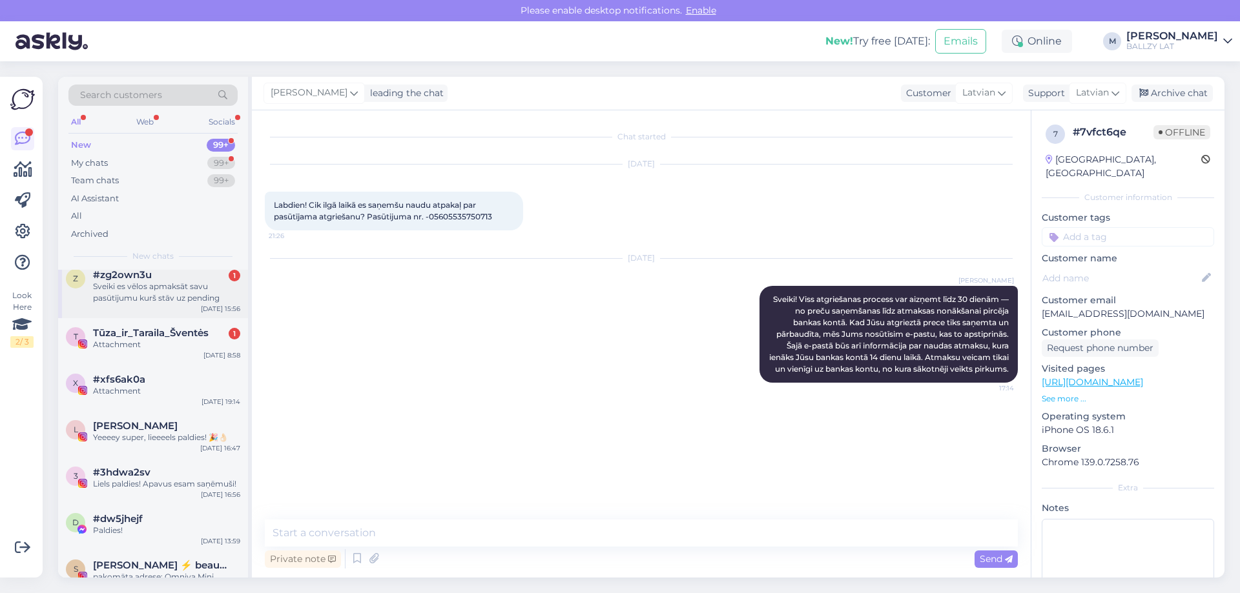
scroll to position [452, 0]
click at [158, 346] on div "Attachment" at bounding box center [166, 344] width 147 height 12
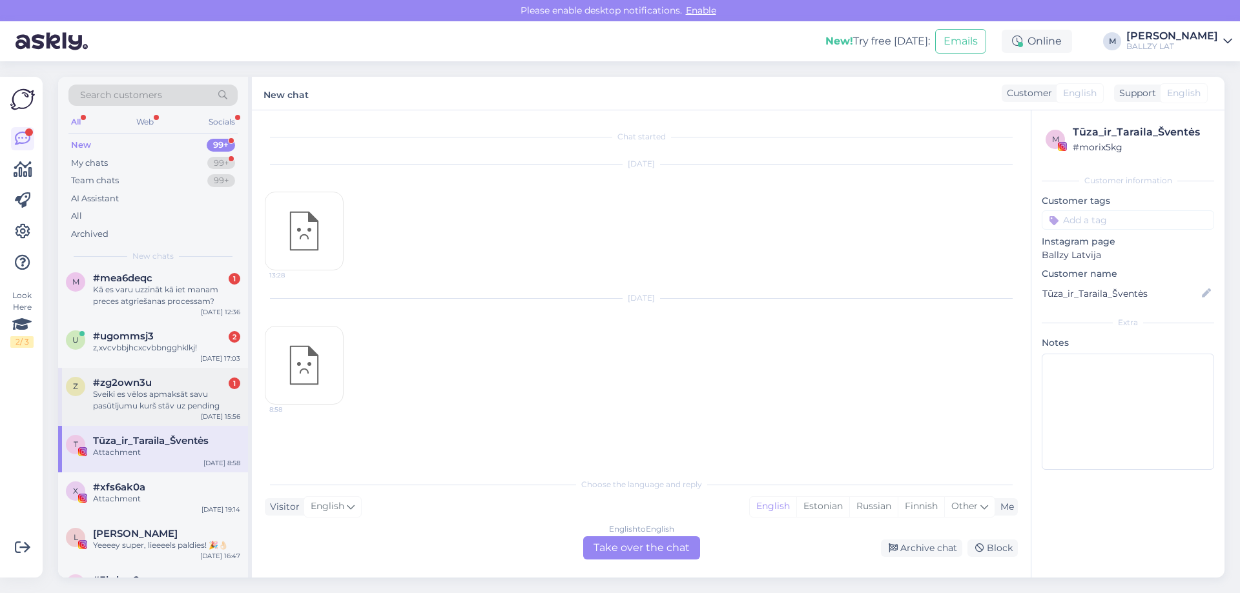
scroll to position [323, 0]
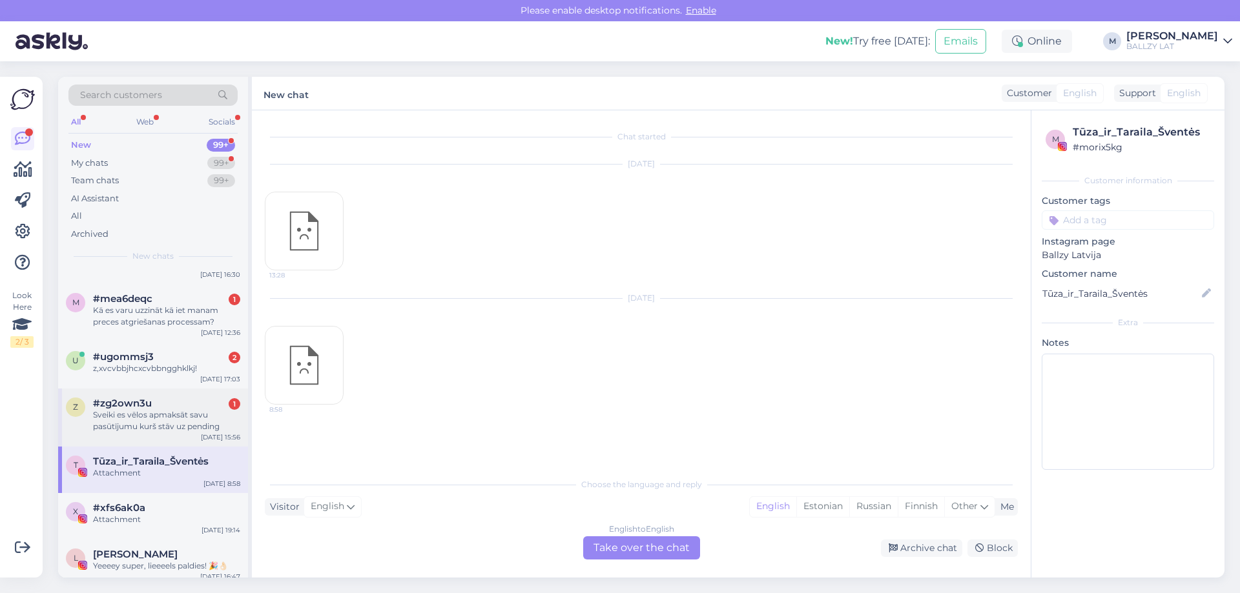
click at [150, 424] on div "Sveiki es vēlos apmaksāt savu pasūtījumu kurš stāv uz pending" at bounding box center [166, 420] width 147 height 23
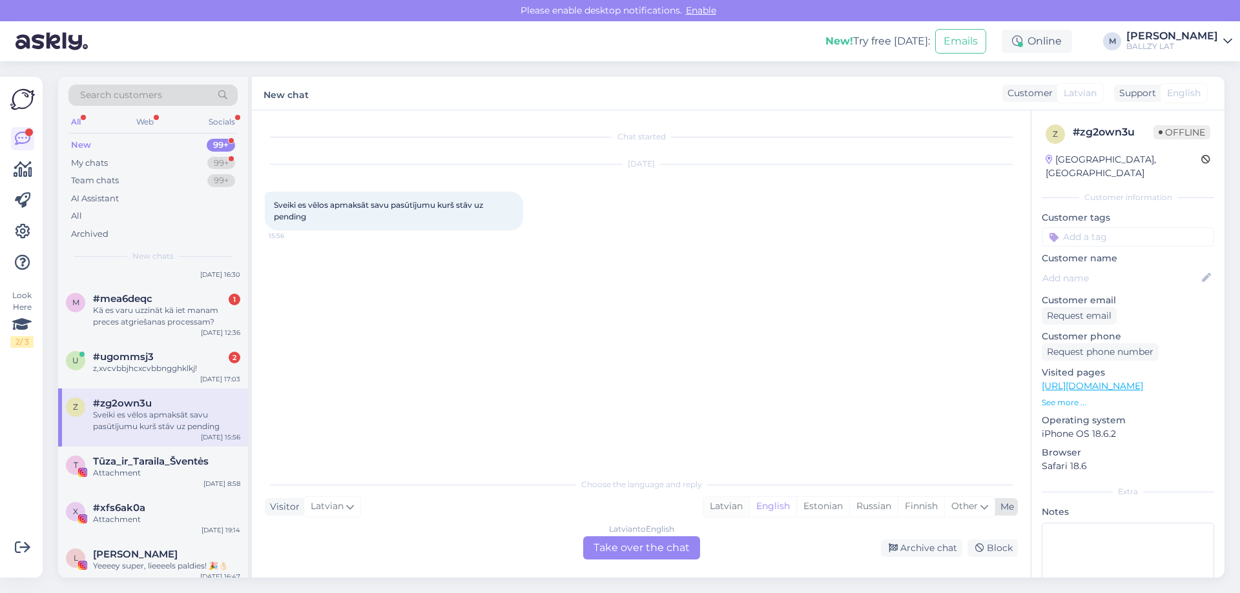
click at [715, 509] on div "Latvian" at bounding box center [726, 506] width 46 height 19
click at [654, 548] on div "Latvian to Latvian Take over the chat" at bounding box center [641, 548] width 117 height 23
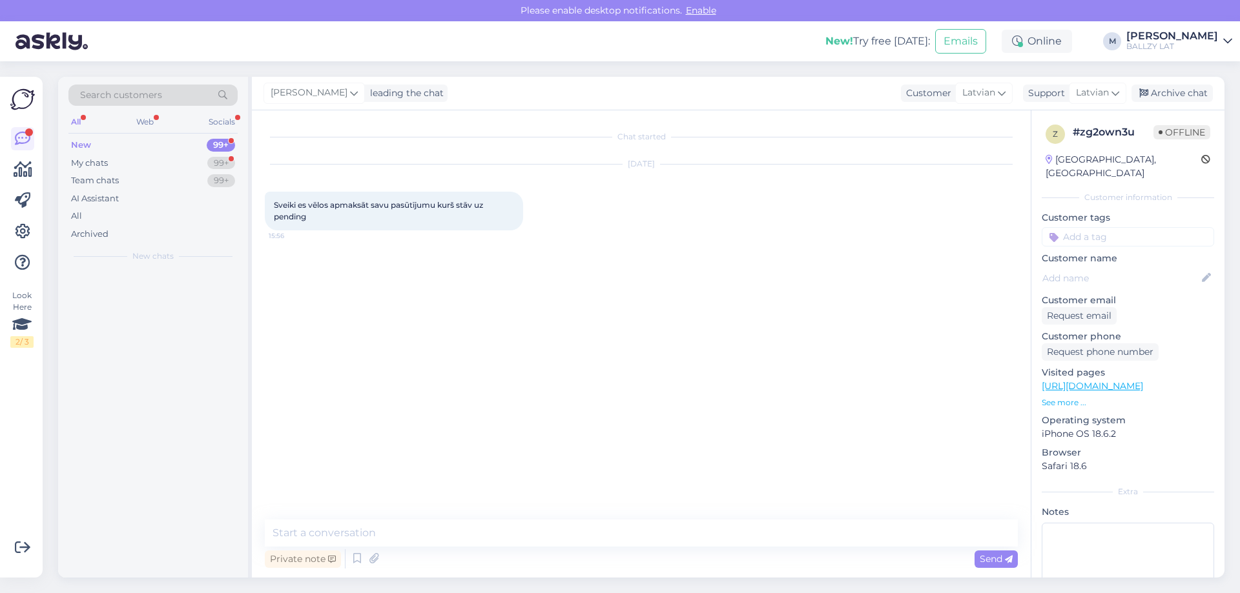
scroll to position [0, 0]
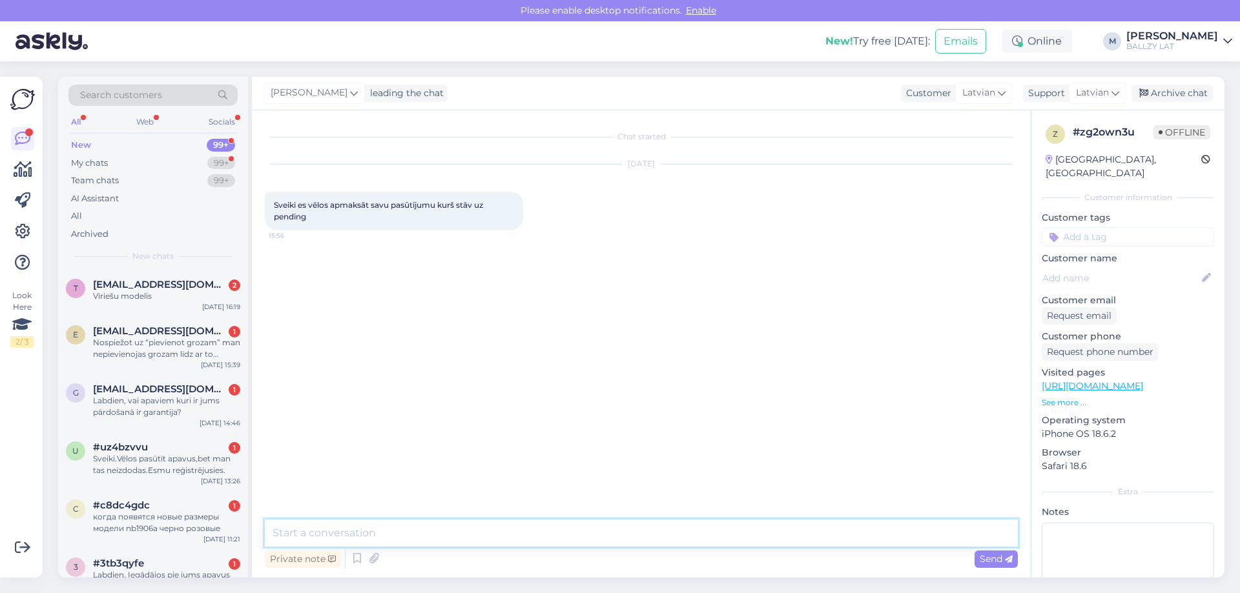
click at [529, 541] on textarea at bounding box center [641, 533] width 753 height 27
type textarea "Sveiki! Izveidojiet jaunu pasūtījumu"
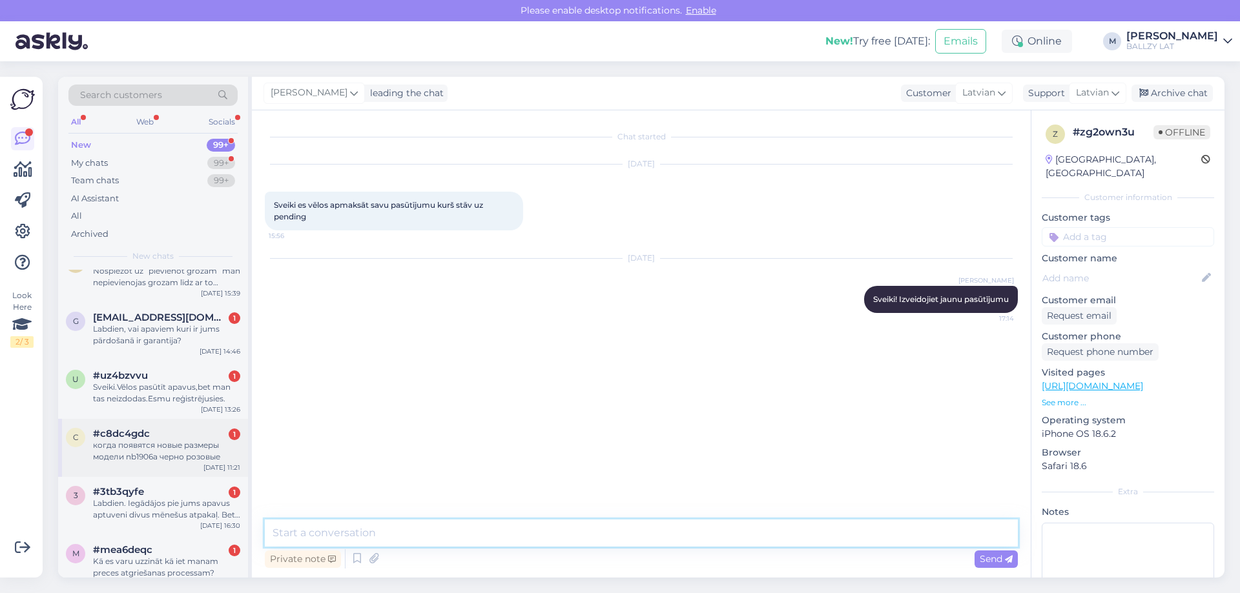
scroll to position [258, 0]
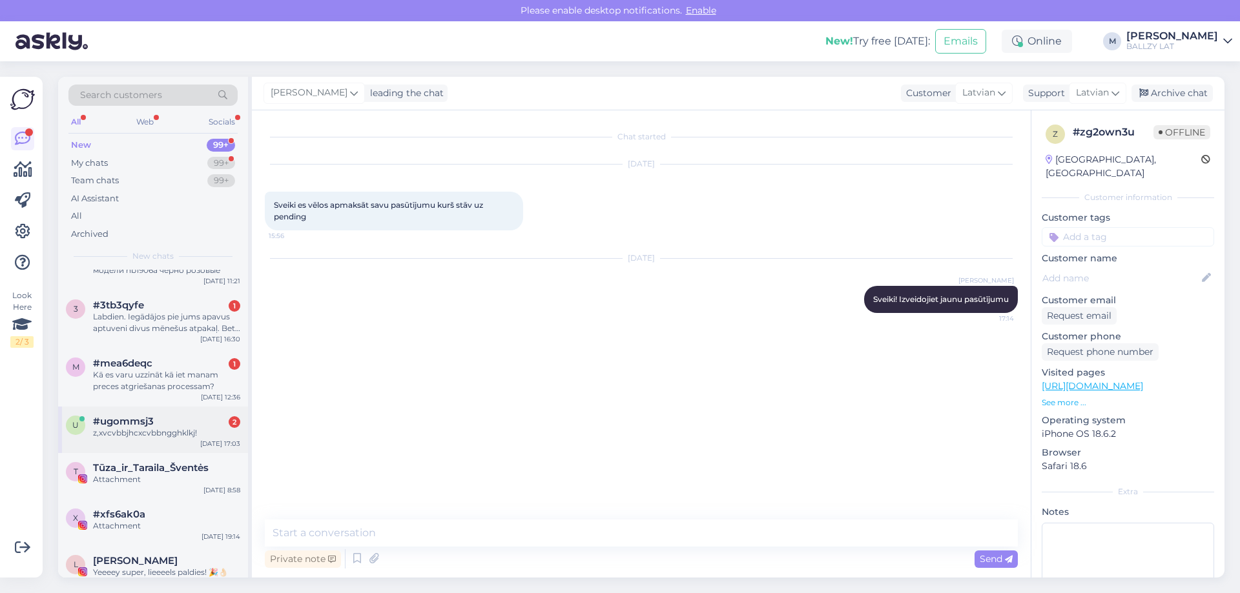
click at [156, 429] on div "z,xvcvbbjhcxcvbbngghklkj!" at bounding box center [166, 433] width 147 height 12
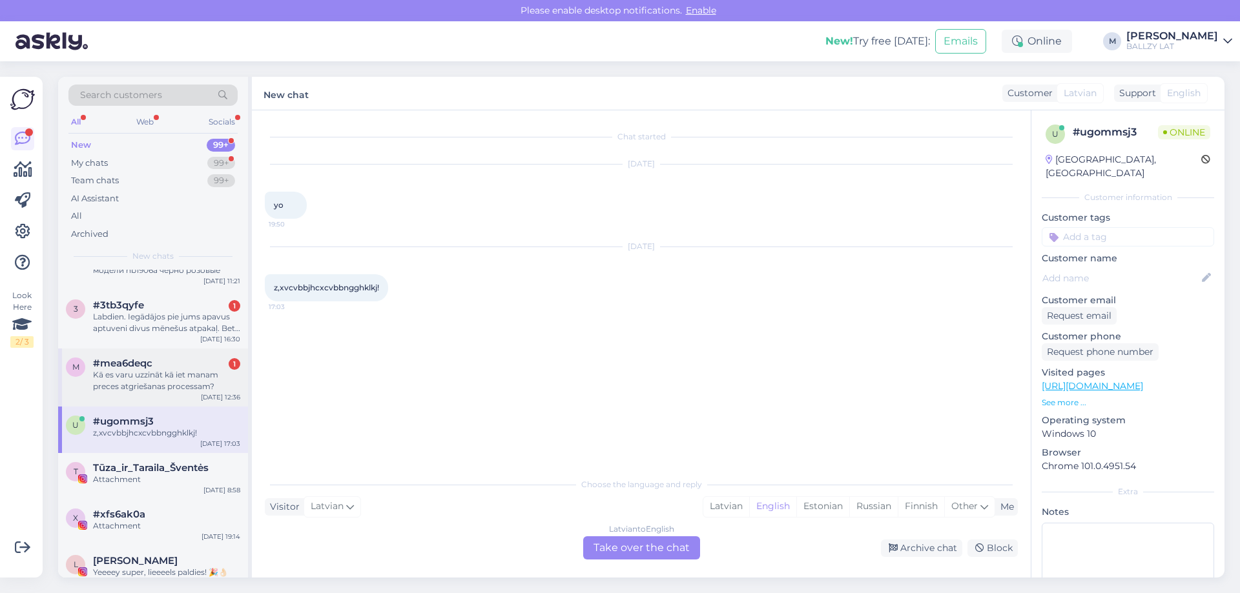
click at [138, 388] on div "Kā es varu uzzināt kā iet manam preces atgriešanas processam?" at bounding box center [166, 380] width 147 height 23
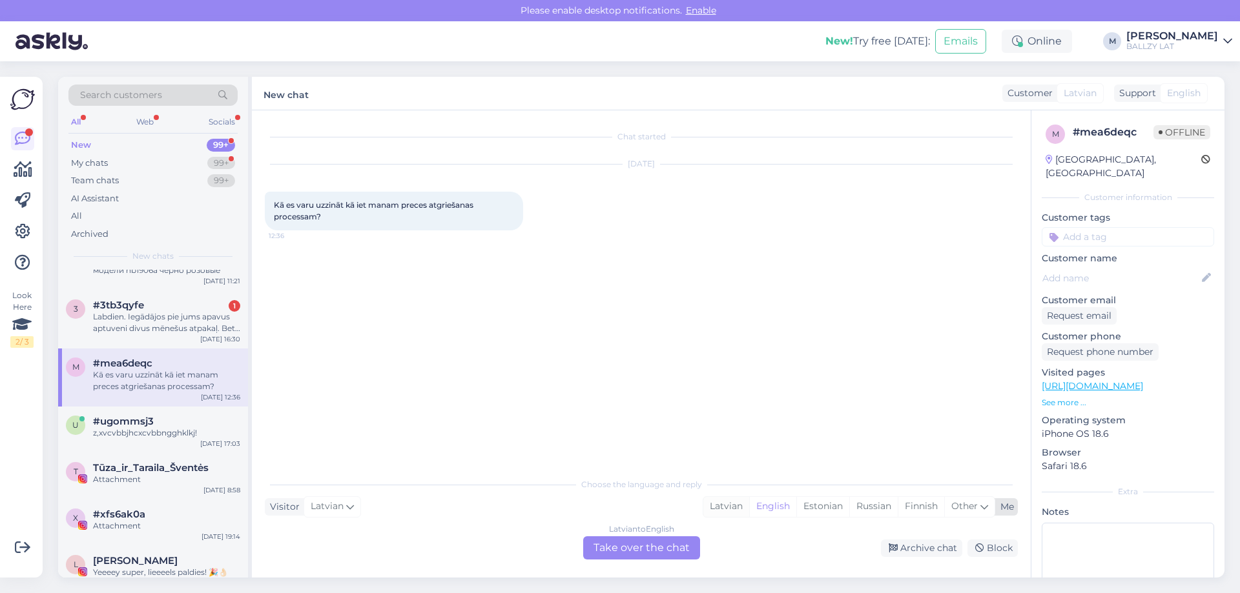
click at [737, 504] on div "Latvian" at bounding box center [726, 506] width 46 height 19
click at [641, 542] on div "Latvian to Latvian Take over the chat" at bounding box center [641, 548] width 117 height 23
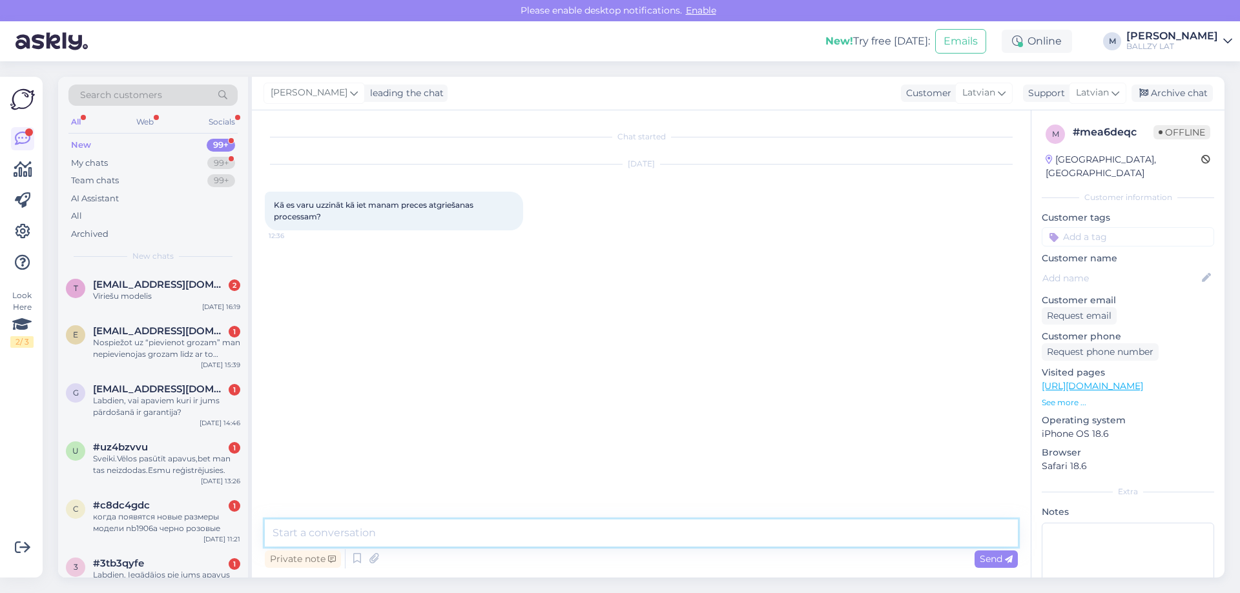
click at [518, 537] on textarea at bounding box center [641, 533] width 753 height 27
type textarea "Sveiki! Jūs saņemsiet e-pastā ziņu, kad prece tiks saņemta un veikta naudas atm…"
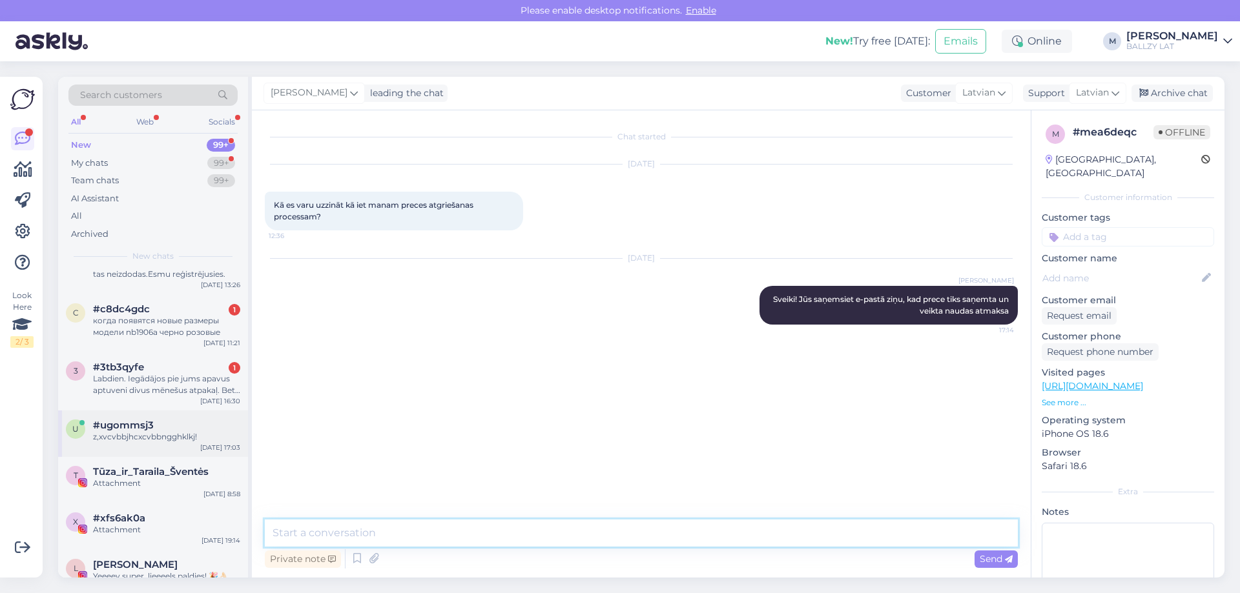
scroll to position [194, 0]
click at [151, 384] on div "Labdien. Iegādājos pie jums apavus aptuveni divus mēnešus atpakaļ. Bet viņi šuv…" at bounding box center [166, 387] width 147 height 23
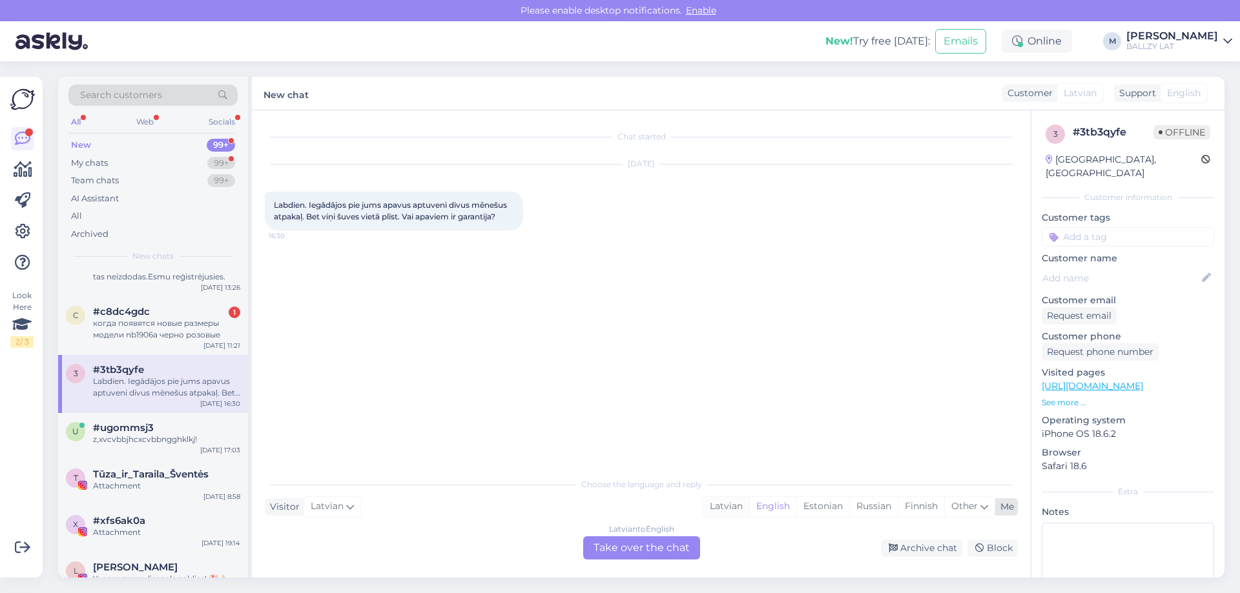
click at [717, 506] on div "Latvian" at bounding box center [726, 506] width 46 height 19
click at [670, 541] on div "Latvian to Latvian Take over the chat" at bounding box center [641, 548] width 117 height 23
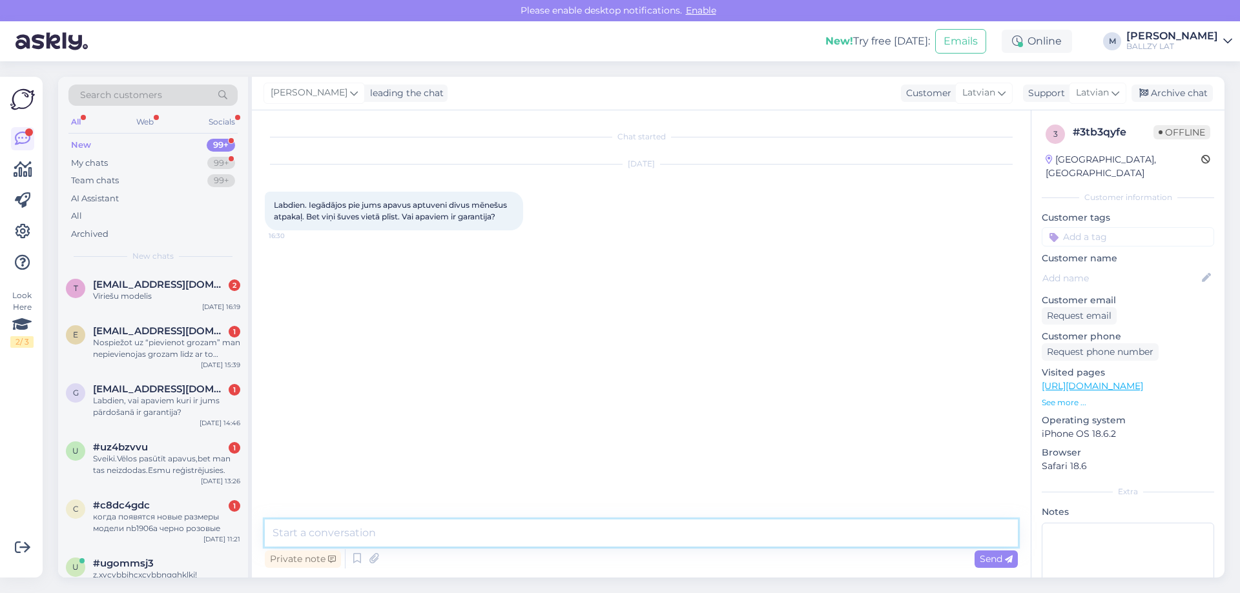
click at [516, 530] on textarea at bounding box center [641, 533] width 753 height 27
type textarea "Sveiki! Jā, apaviem ir garantija. Lūdzu atsūtiet bildes ar defektiem un pasūtīj…"
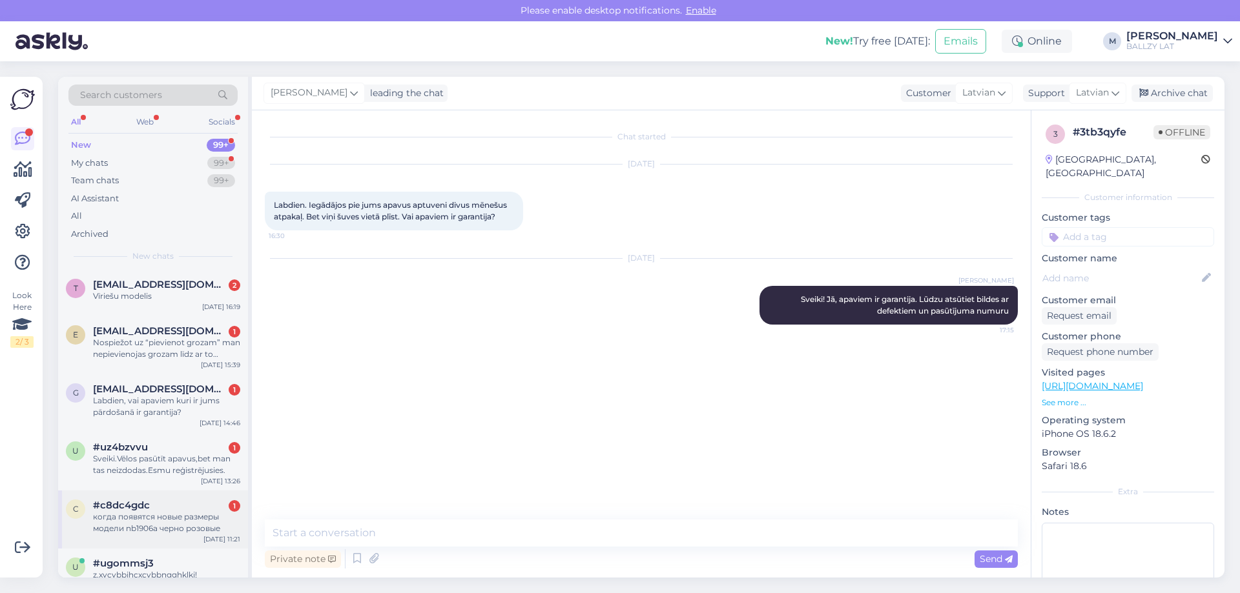
click at [150, 526] on div "когда появятся новые размеры модели nb1906a черно розовые" at bounding box center [166, 522] width 147 height 23
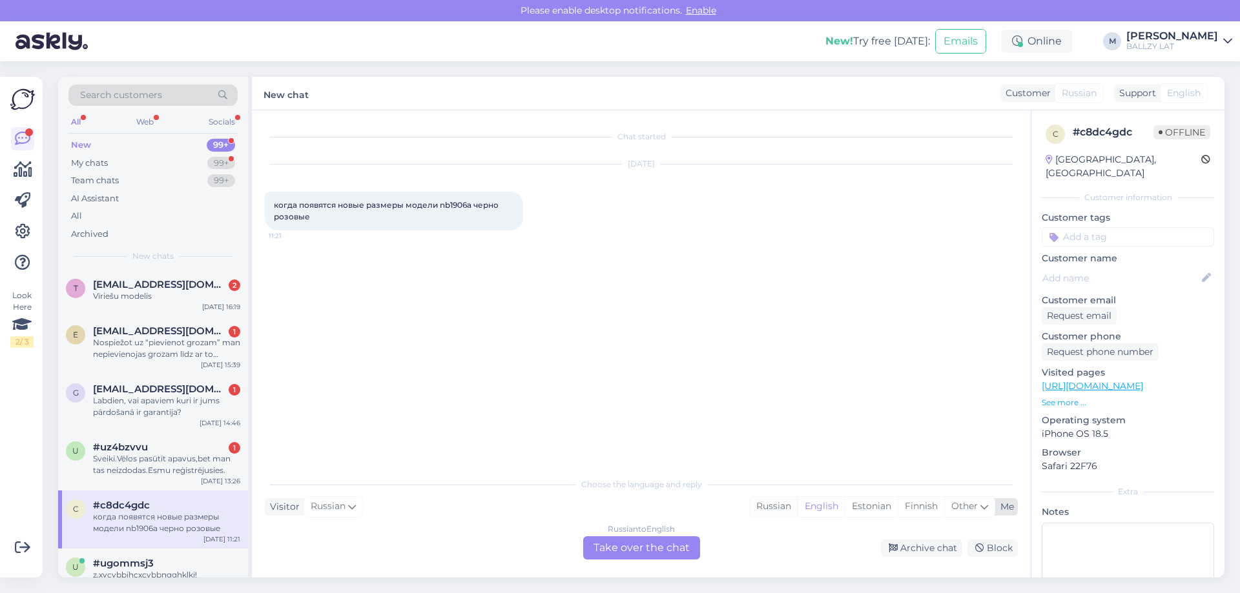
click at [764, 510] on div "Russian" at bounding box center [774, 506] width 48 height 19
click at [674, 546] on div "Russian to Russian Take over the chat" at bounding box center [641, 548] width 117 height 23
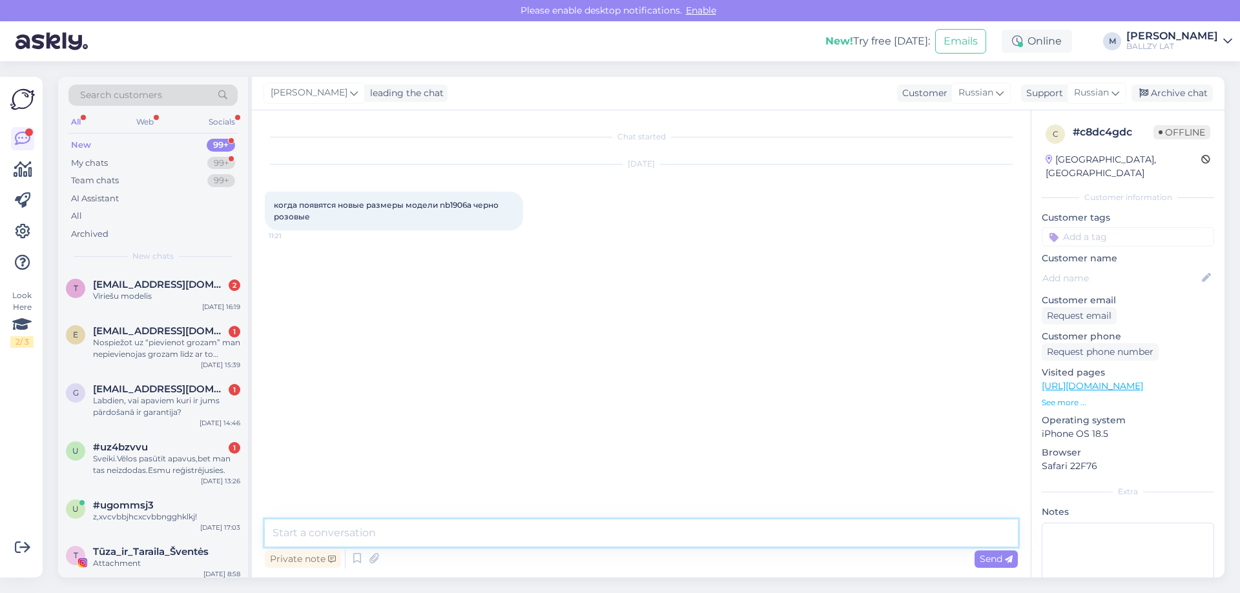
click at [538, 528] on textarea at bounding box center [641, 533] width 753 height 27
type textarea "Sveiki! Mums diemžēl nav info par konkrētu preču piegādes laikiem"
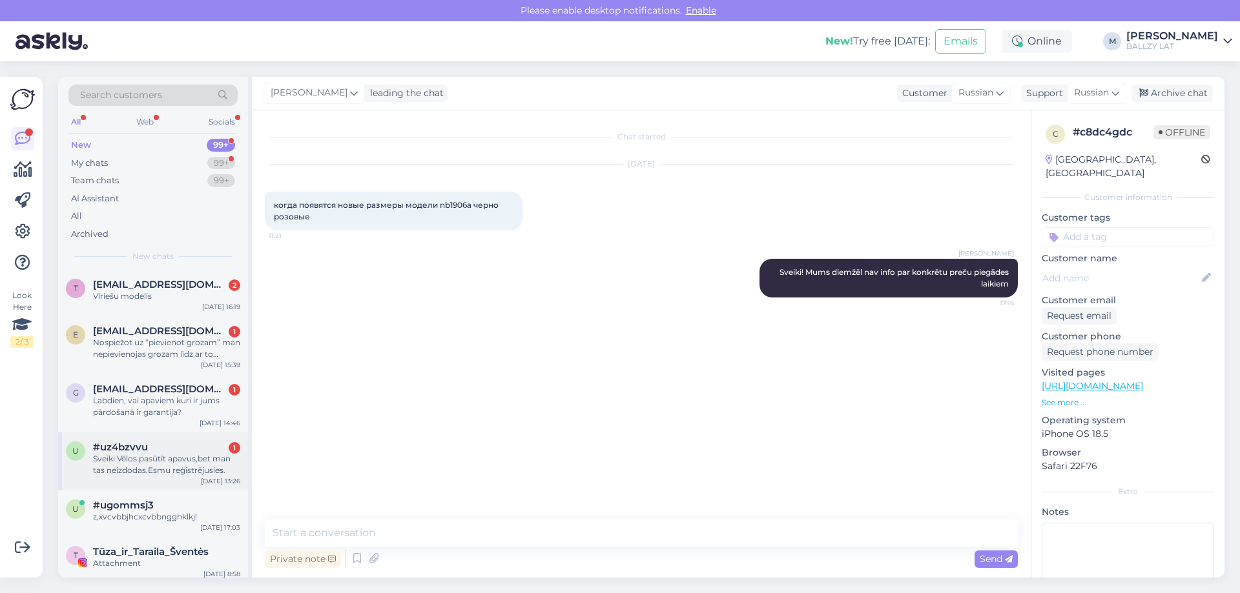
click at [169, 457] on div "Sveiki.Vēlos pasūtīt apavus,bet man tas neizdodas.Esmu reģistrējusies." at bounding box center [166, 464] width 147 height 23
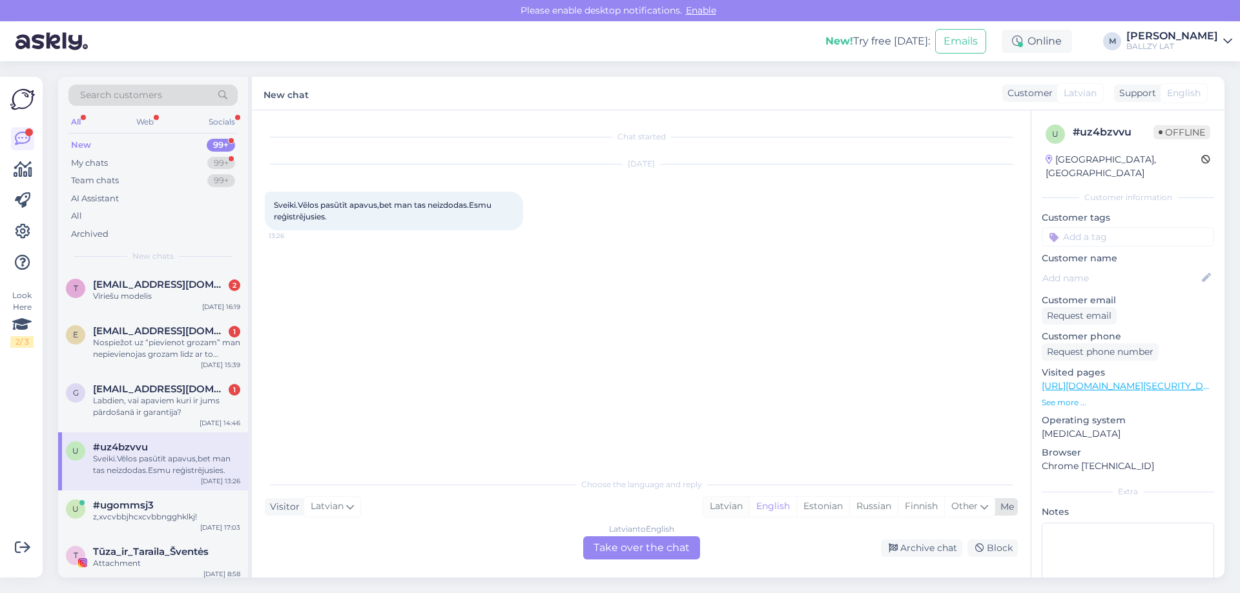
click at [723, 506] on div "Latvian" at bounding box center [726, 506] width 46 height 19
click at [642, 552] on div "Latvian to Latvian Take over the chat" at bounding box center [641, 548] width 117 height 23
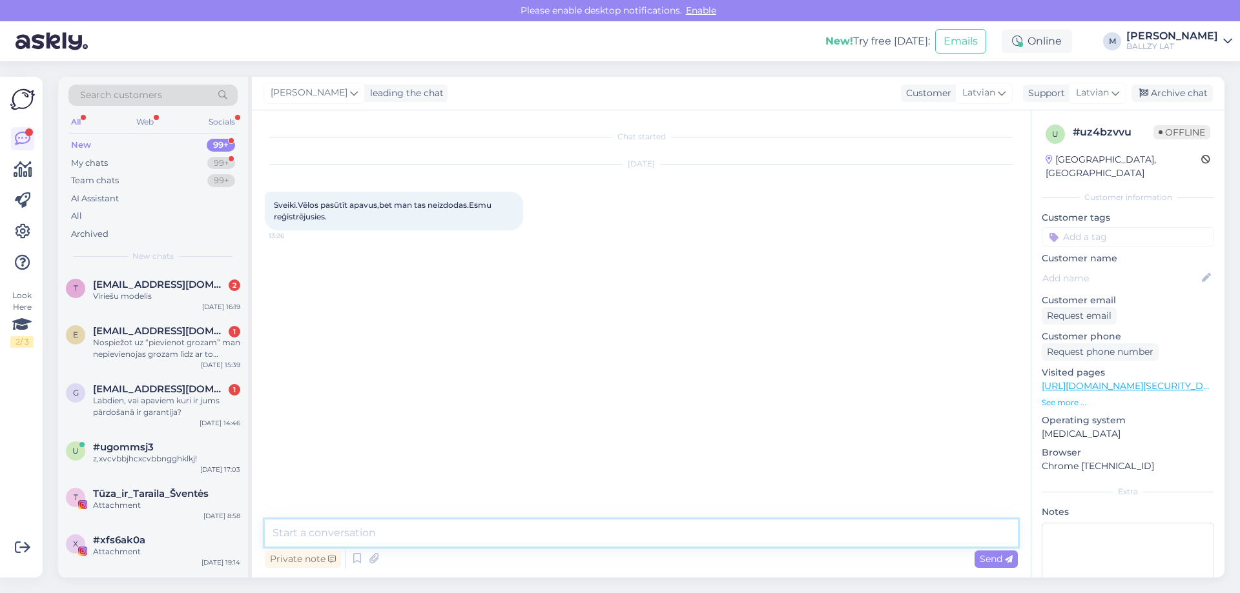
click at [538, 531] on textarea at bounding box center [641, 533] width 753 height 27
type textarea "Sveiki! Kurā solī rodas problēma? Kas tieši neizdodas?"
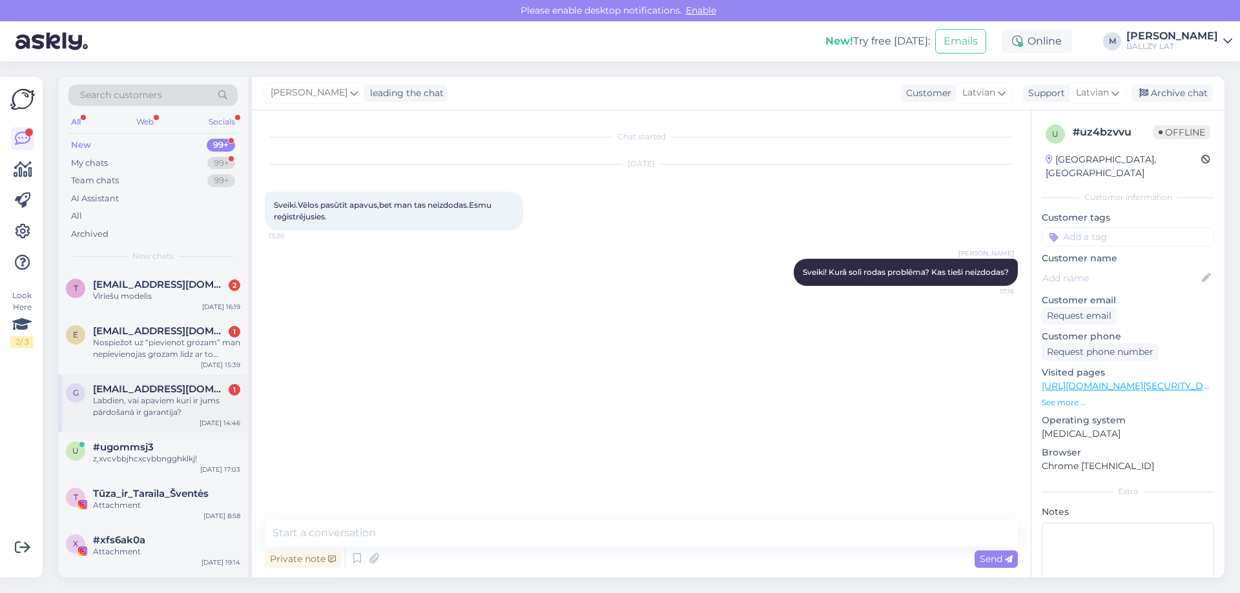
click at [179, 406] on div "Labdien, vai apaviem kuri ir jums pārdošanā ir garantija?" at bounding box center [166, 406] width 147 height 23
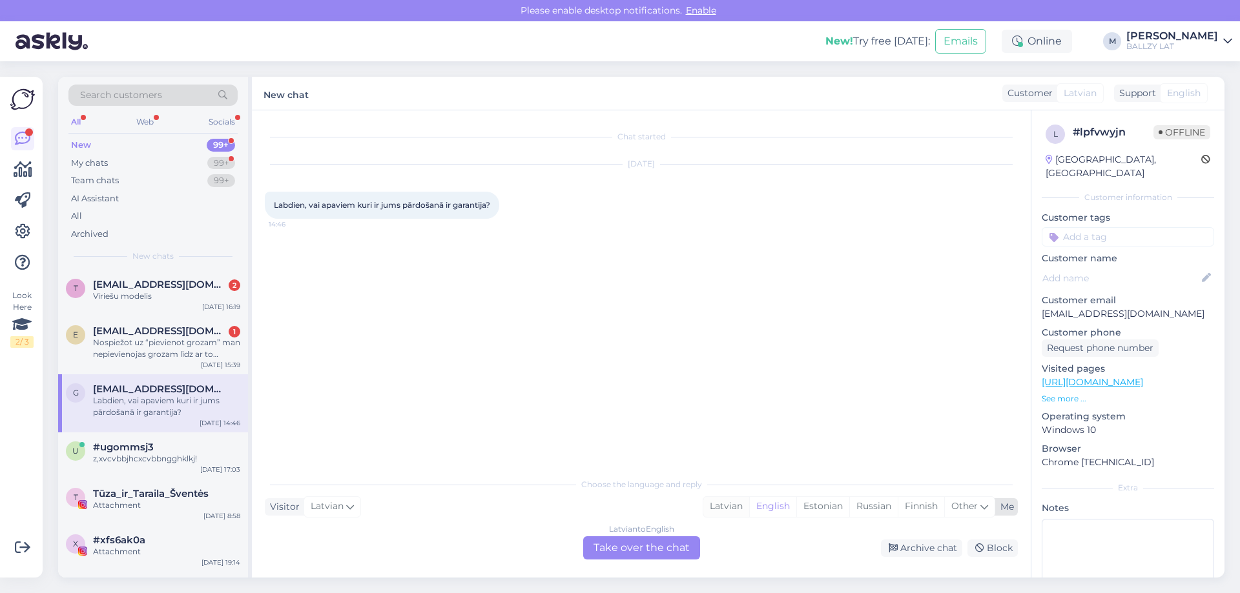
click at [719, 507] on div "Latvian" at bounding box center [726, 506] width 46 height 19
click at [647, 549] on div "Latvian to Latvian Take over the chat" at bounding box center [641, 548] width 117 height 23
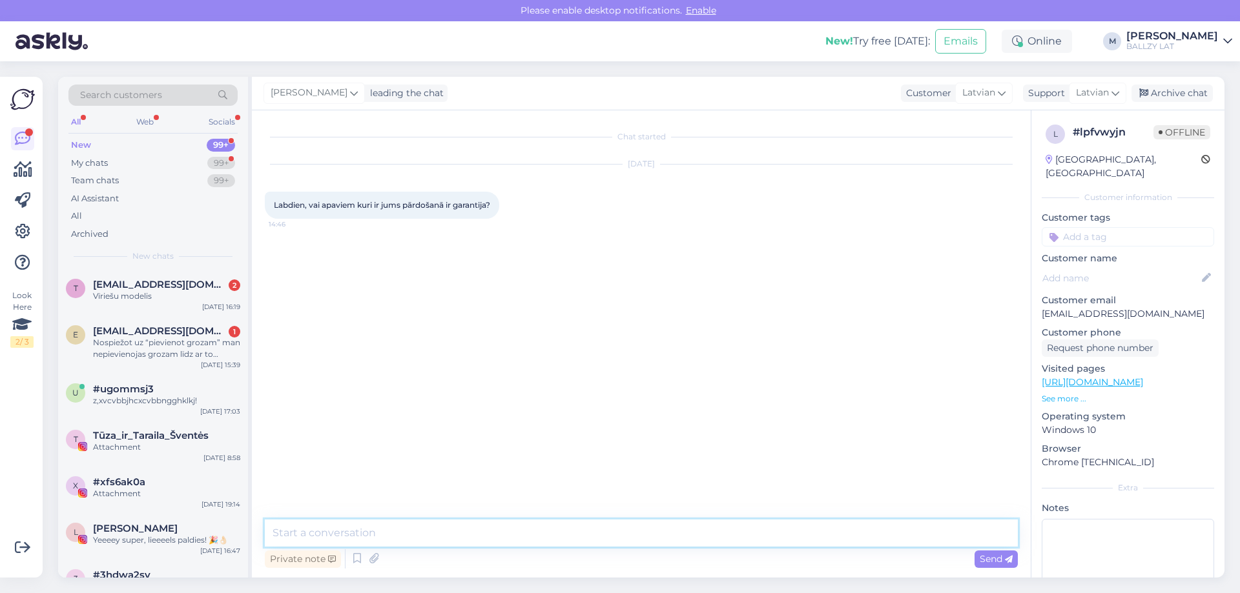
drag, startPoint x: 644, startPoint y: 549, endPoint x: 477, endPoint y: 523, distance: 169.2
click at [477, 523] on textarea at bounding box center [641, 533] width 753 height 27
type textarea "Sveiki! Jā, 2 gadu garantija"
click at [165, 353] on div "Nospiežot uz “pievienot grozam” man nepievienojas grozam līdz ar to nespēju sam…" at bounding box center [166, 348] width 147 height 23
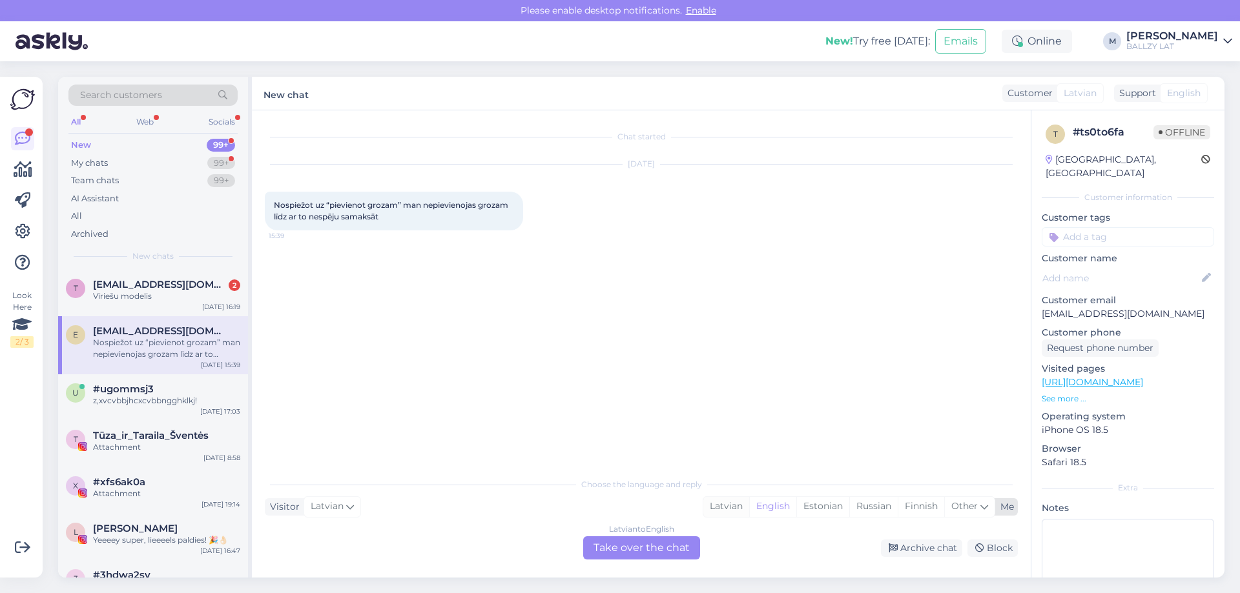
click at [732, 509] on div "Latvian" at bounding box center [726, 506] width 46 height 19
drag, startPoint x: 670, startPoint y: 542, endPoint x: 657, endPoint y: 542, distance: 12.9
click at [670, 542] on div "Latvian to Latvian Take over the chat" at bounding box center [641, 548] width 117 height 23
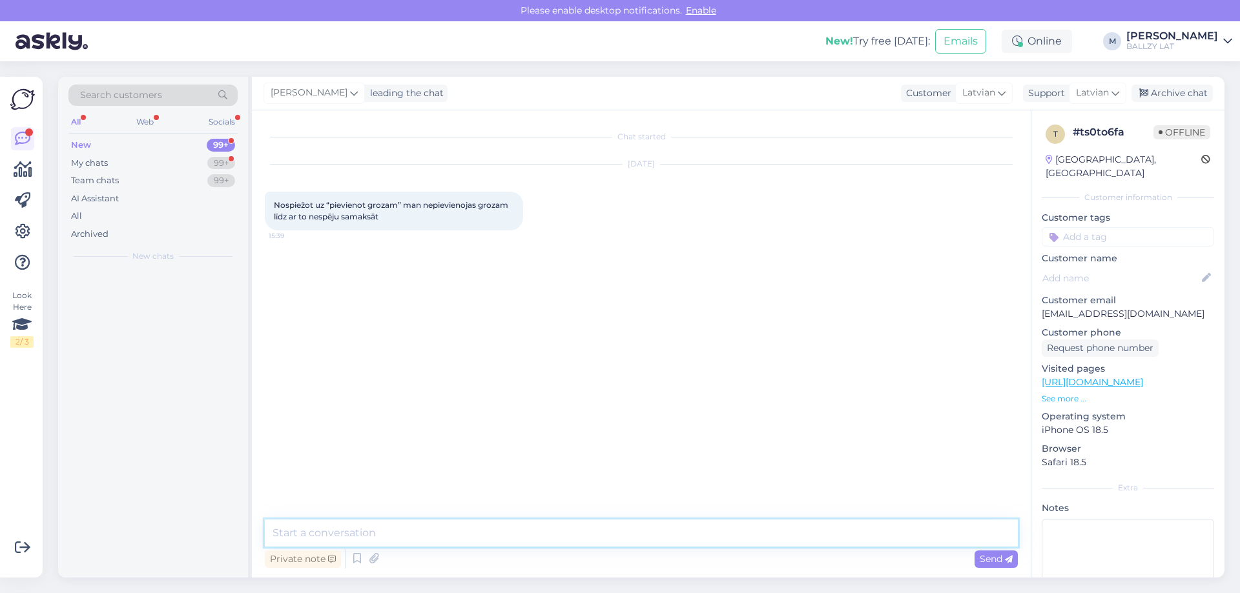
click at [489, 529] on textarea at bounding box center [641, 533] width 753 height 27
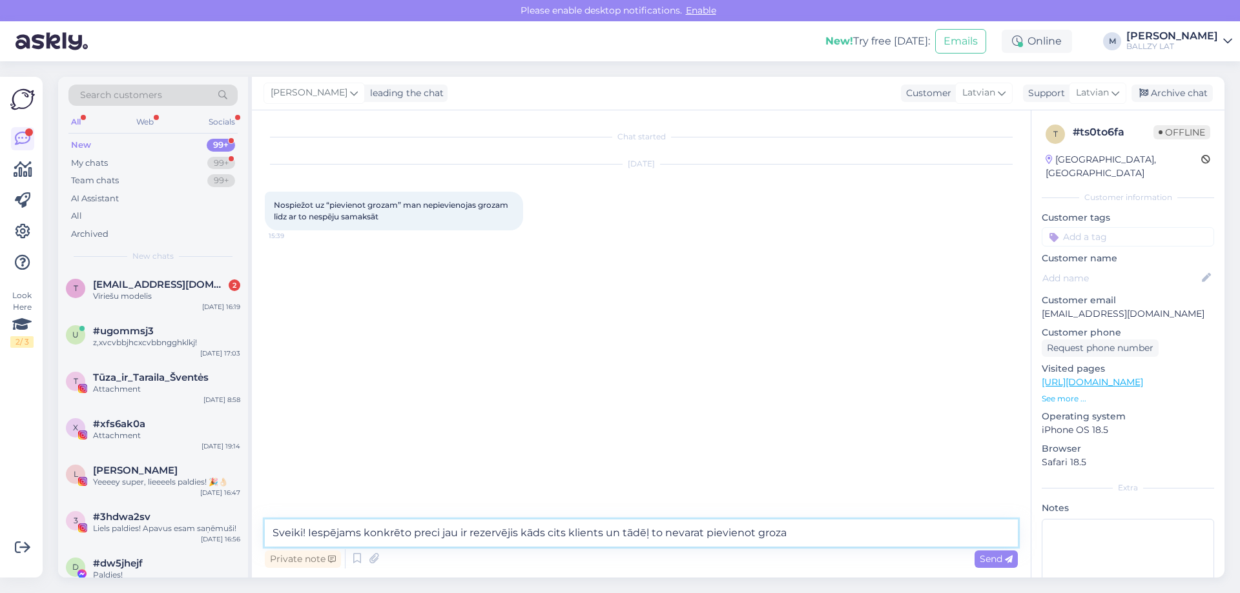
type textarea "Sveiki! Iespējams konkrēto preci jau ir rezervējis kāds cits klients un tādēļ t…"
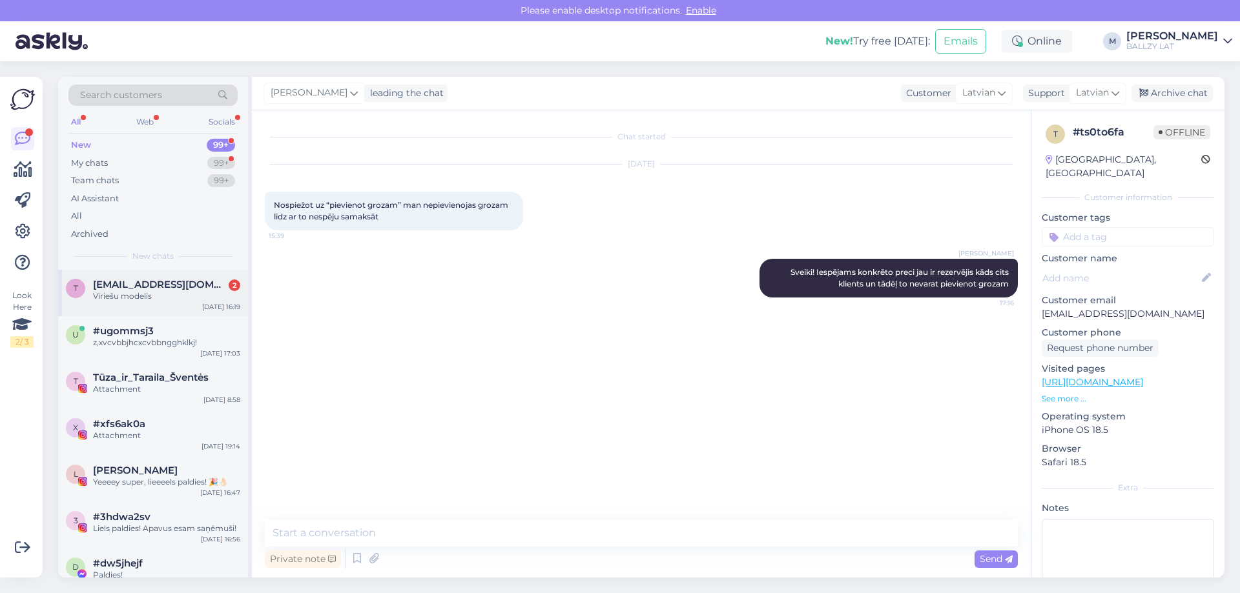
click at [133, 293] on div "Vīriešu modelis" at bounding box center [166, 297] width 147 height 12
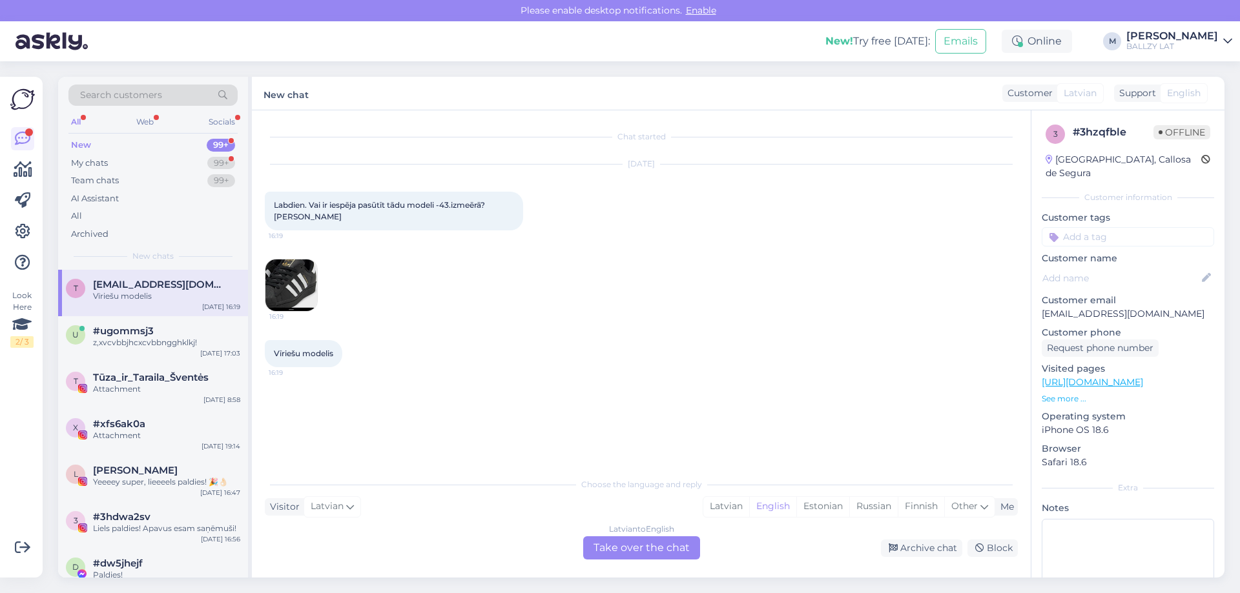
click at [299, 283] on img at bounding box center [291, 286] width 52 height 52
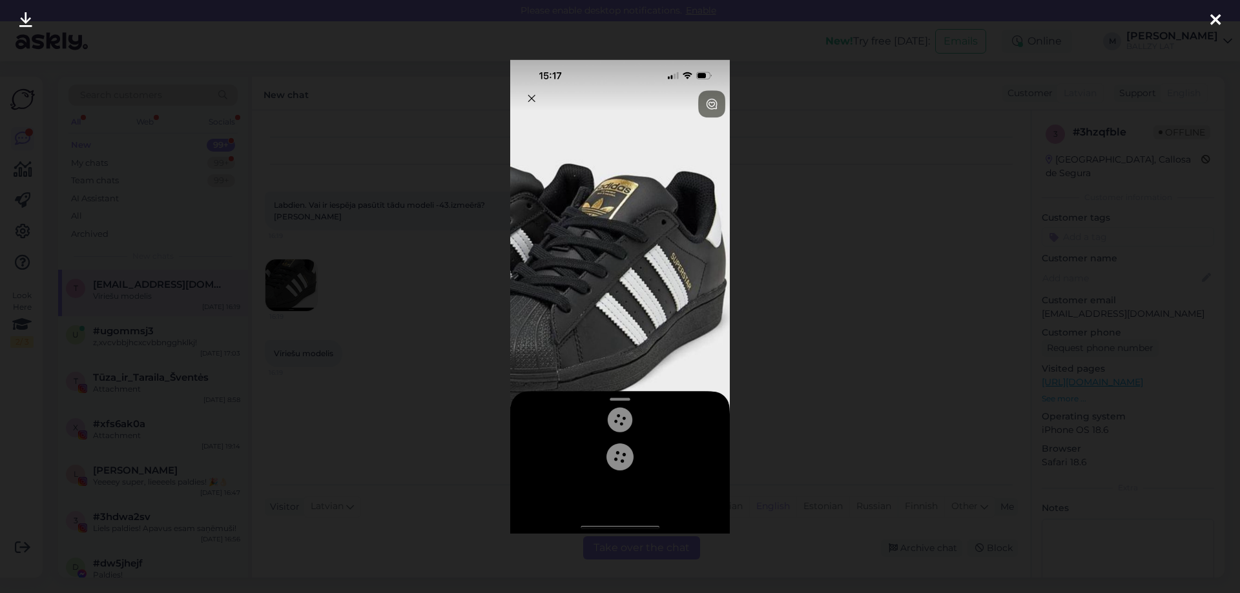
click at [1216, 21] on icon at bounding box center [1215, 20] width 10 height 17
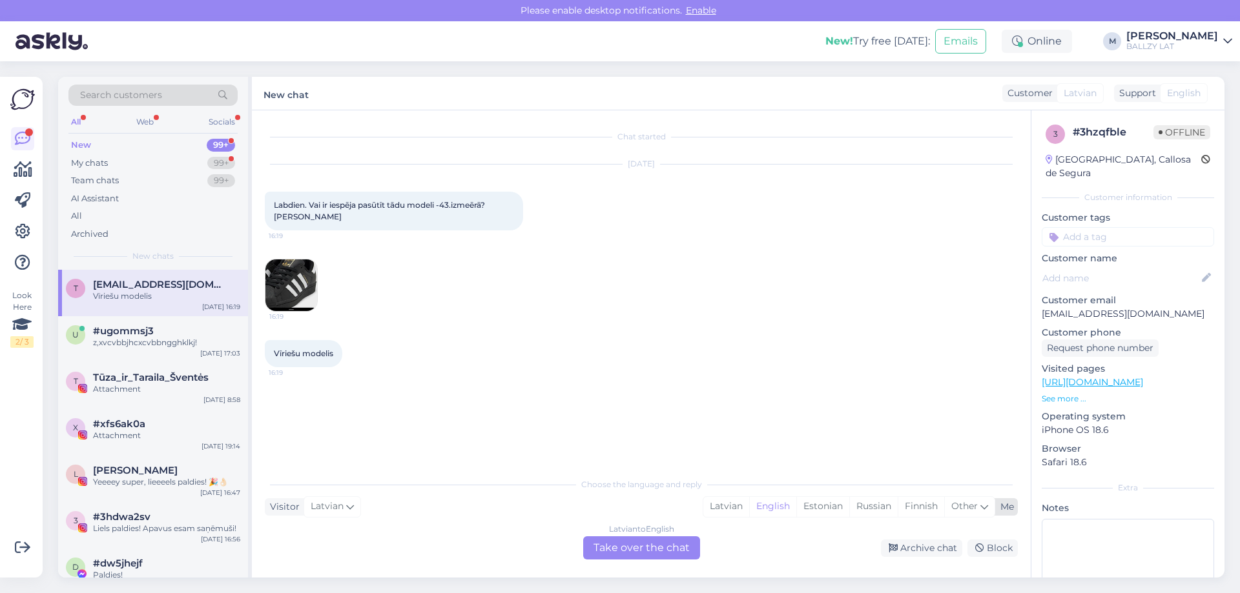
click at [721, 497] on div "Latvian English Estonian Russian Finnish Other" at bounding box center [848, 507] width 292 height 21
click at [720, 511] on div "Latvian" at bounding box center [726, 506] width 46 height 19
click at [649, 543] on div "Latvian to Latvian Take over the chat" at bounding box center [641, 548] width 117 height 23
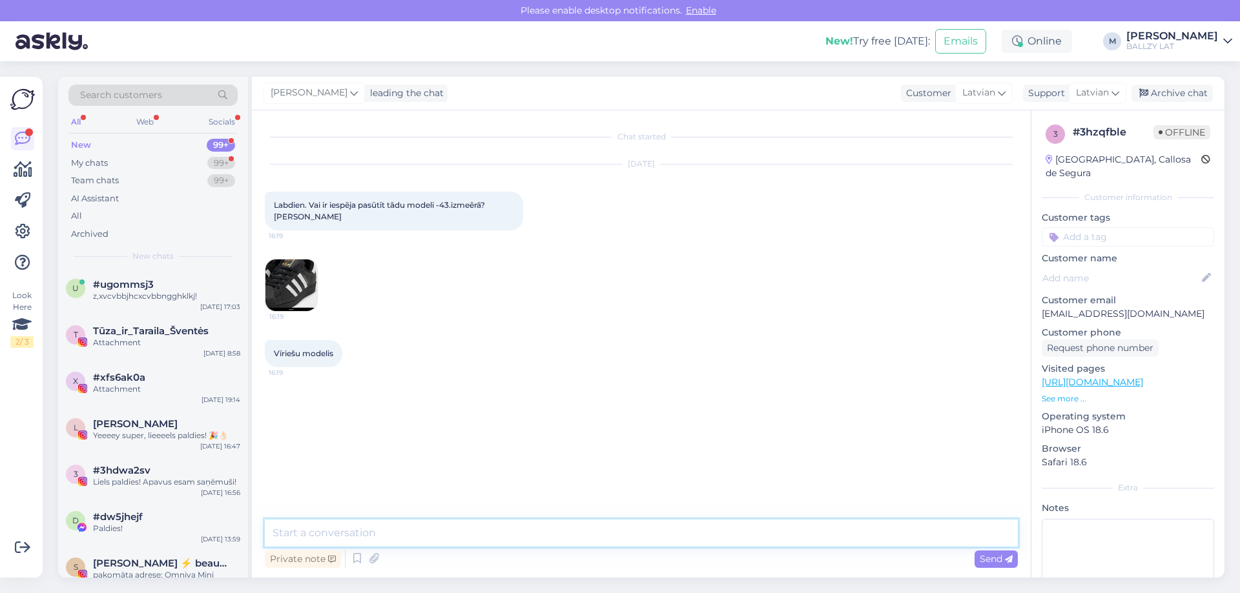
click at [393, 534] on textarea at bounding box center [641, 533] width 753 height 27
paste textarea "[URL][DOMAIN_NAME]"
type textarea "Sveiki! Diemžēl mums konkrēti šī modeļa atlikumā nav. Šeit visi pieejamie: [URL…"
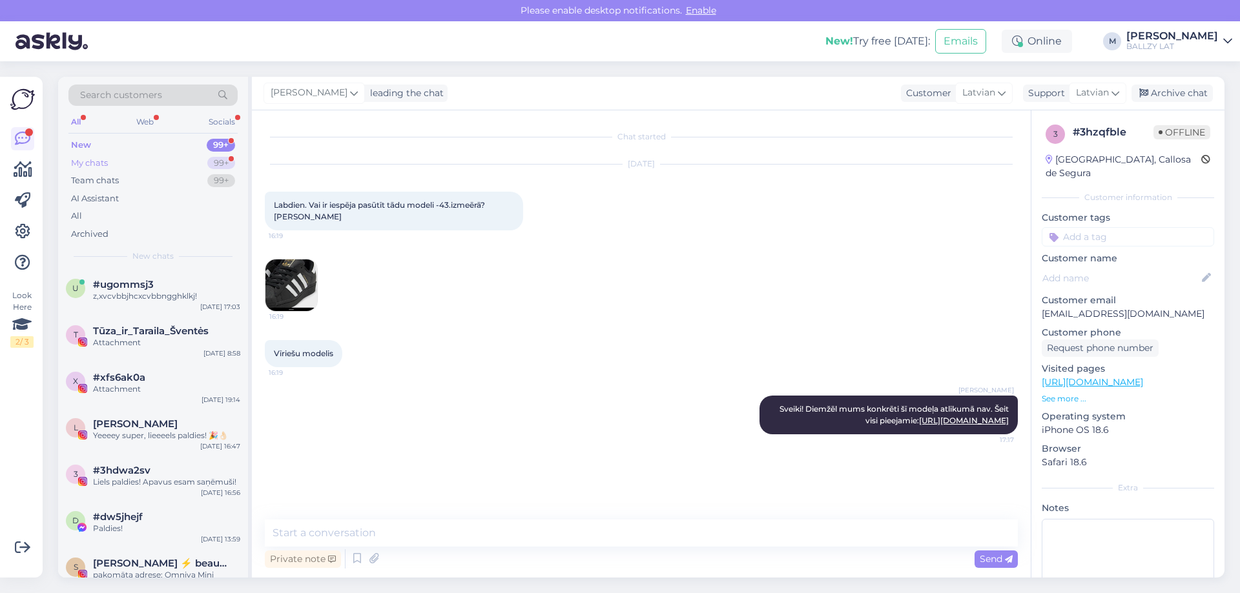
click at [114, 157] on div "My chats 99+" at bounding box center [152, 163] width 169 height 18
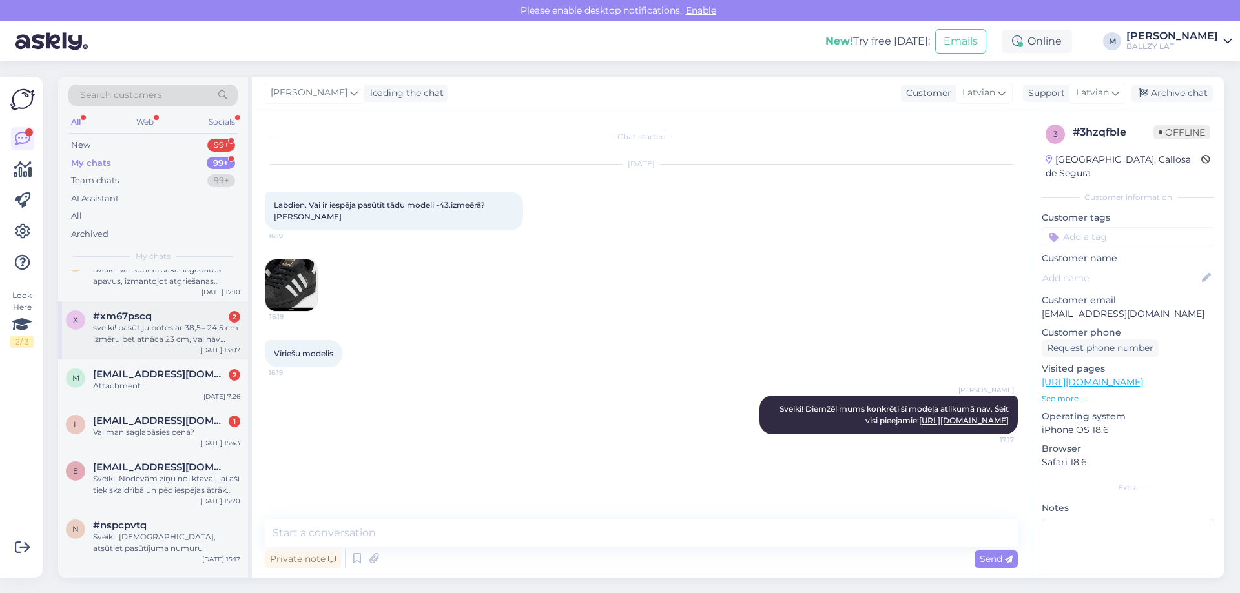
scroll to position [839, 0]
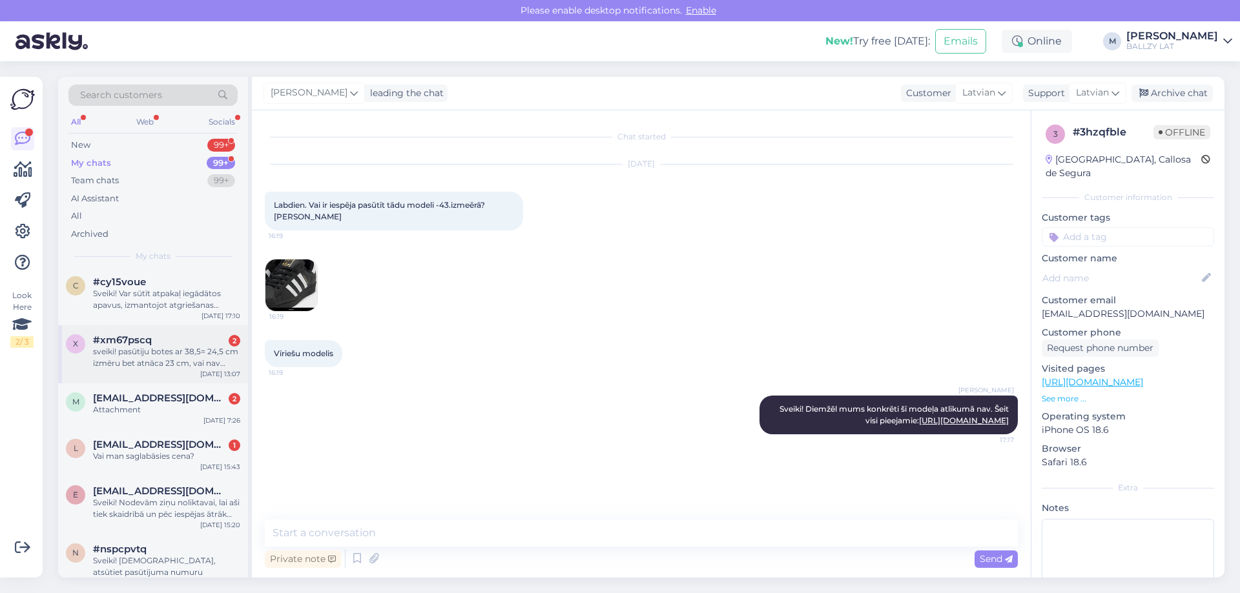
click at [169, 353] on div "sveiki! pasūtiju botes ar 38,5= 24,5 cm izmēru bet atnāca 23 cm, vai nav iespēj…" at bounding box center [166, 357] width 147 height 23
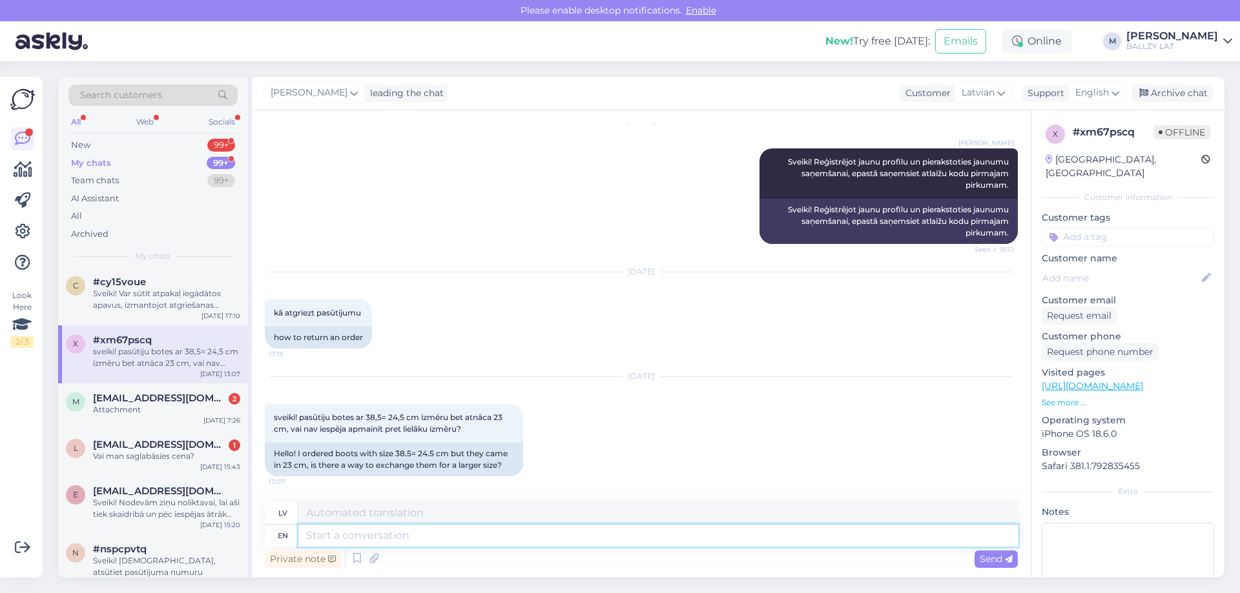
click at [364, 532] on textarea at bounding box center [657, 536] width 719 height 22
click at [345, 518] on textarea at bounding box center [657, 513] width 719 height 22
drag, startPoint x: 633, startPoint y: 520, endPoint x: 342, endPoint y: 534, distance: 291.5
click at [342, 534] on div "lv [PERSON_NAME]! [PERSON_NAME] sūtiet atpakaļ, izmantojot atgriešanas kodiņu, …" at bounding box center [641, 524] width 753 height 45
paste textarea "[URL][DOMAIN_NAME]"
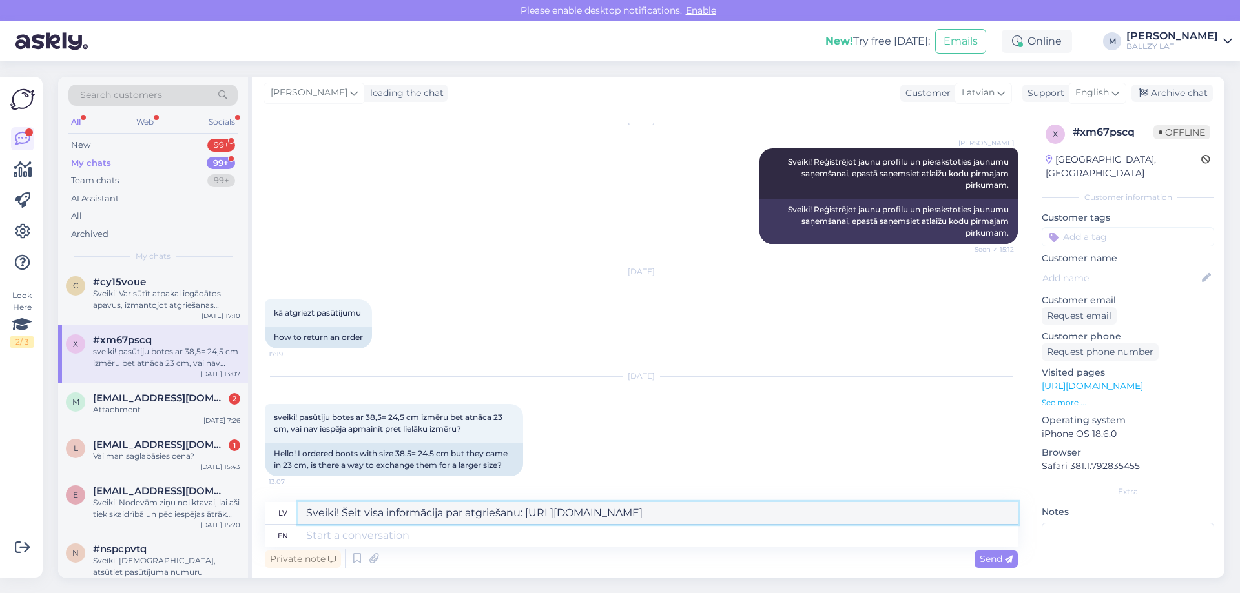
drag, startPoint x: 673, startPoint y: 515, endPoint x: 253, endPoint y: 523, distance: 420.4
click at [253, 522] on div "Chat started [DATE] kā dabūt atlaidi pirmajam pirkumam 16:34 how to get a disco…" at bounding box center [641, 343] width 779 height 467
type textarea "Sveiki! Šeit visa informācija par atgriešanu: [URL][DOMAIN_NAME]"
click at [345, 537] on textarea at bounding box center [657, 536] width 719 height 22
paste textarea "Sveiki! Šeit visa informācija par atgriešanu: [URL][DOMAIN_NAME]"
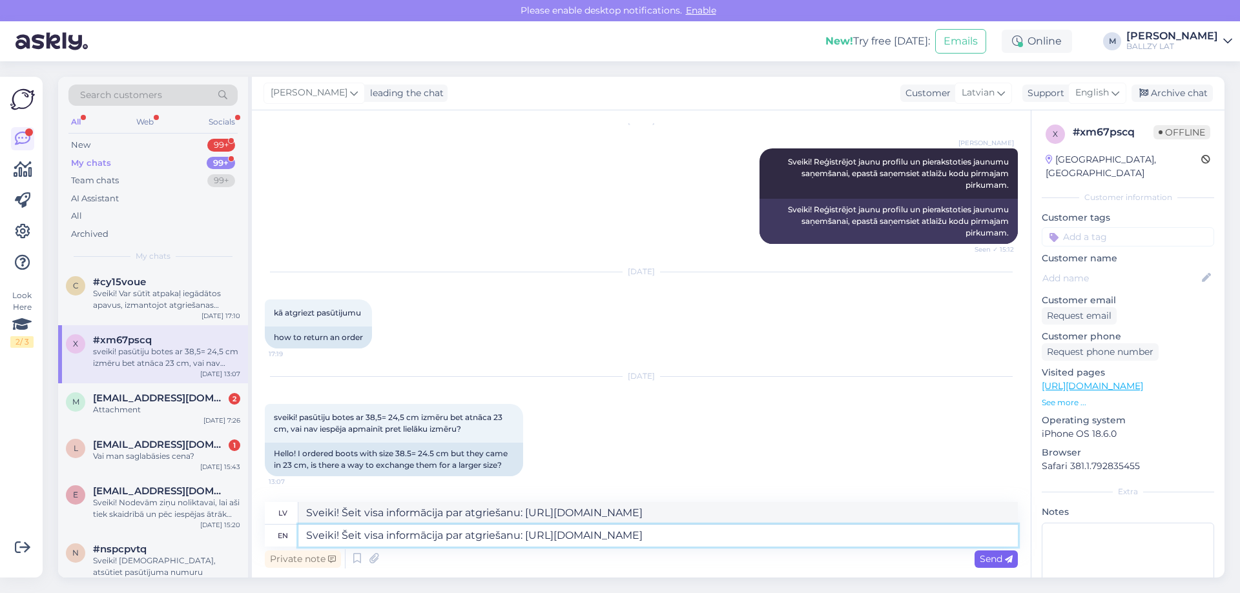
type textarea "Sveiki! Šeit visa informācija par atgriešanu: [URL][DOMAIN_NAME]"
click at [981, 562] on span "Send" at bounding box center [995, 559] width 33 height 12
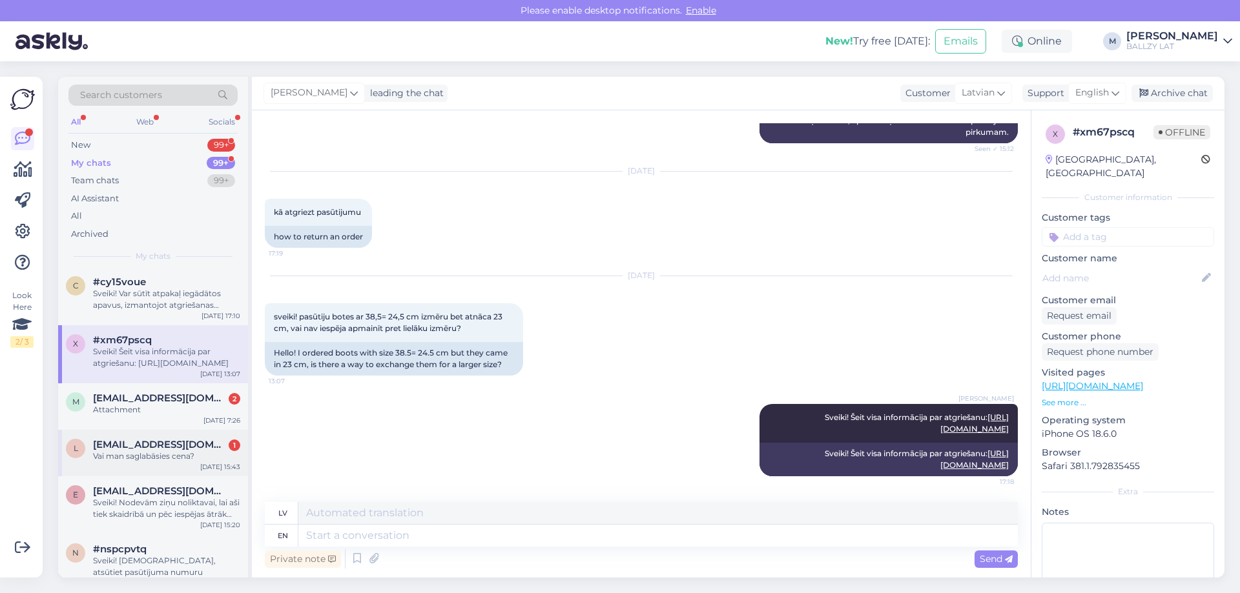
click at [168, 452] on div "Vai man saglabāsies cena?" at bounding box center [166, 457] width 147 height 12
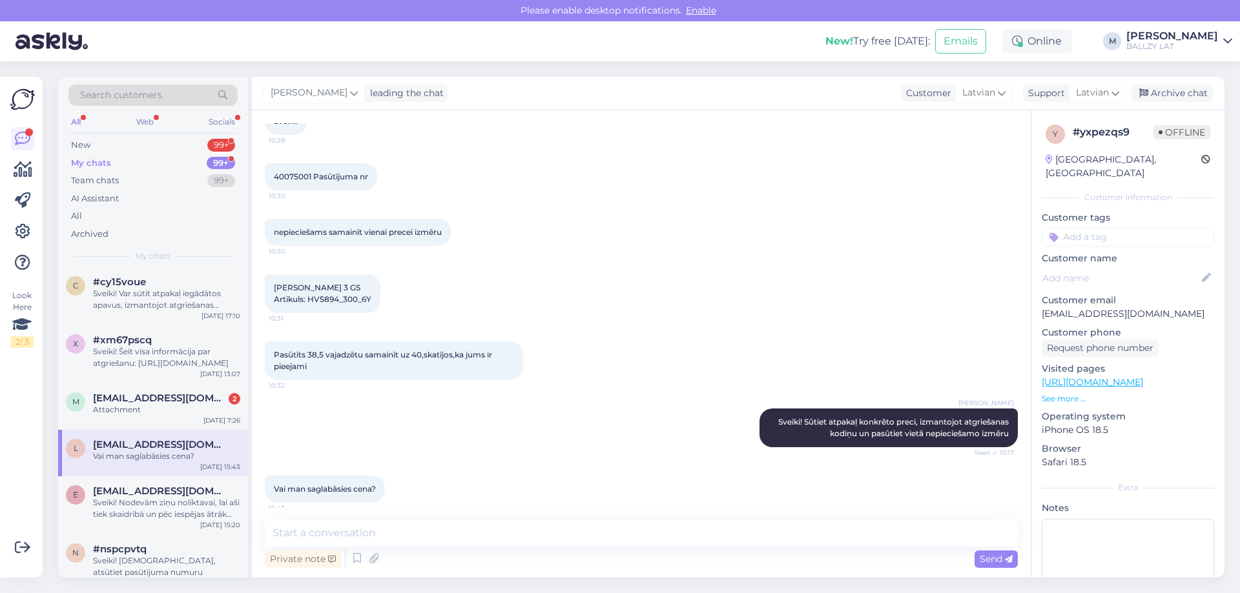
scroll to position [93, 0]
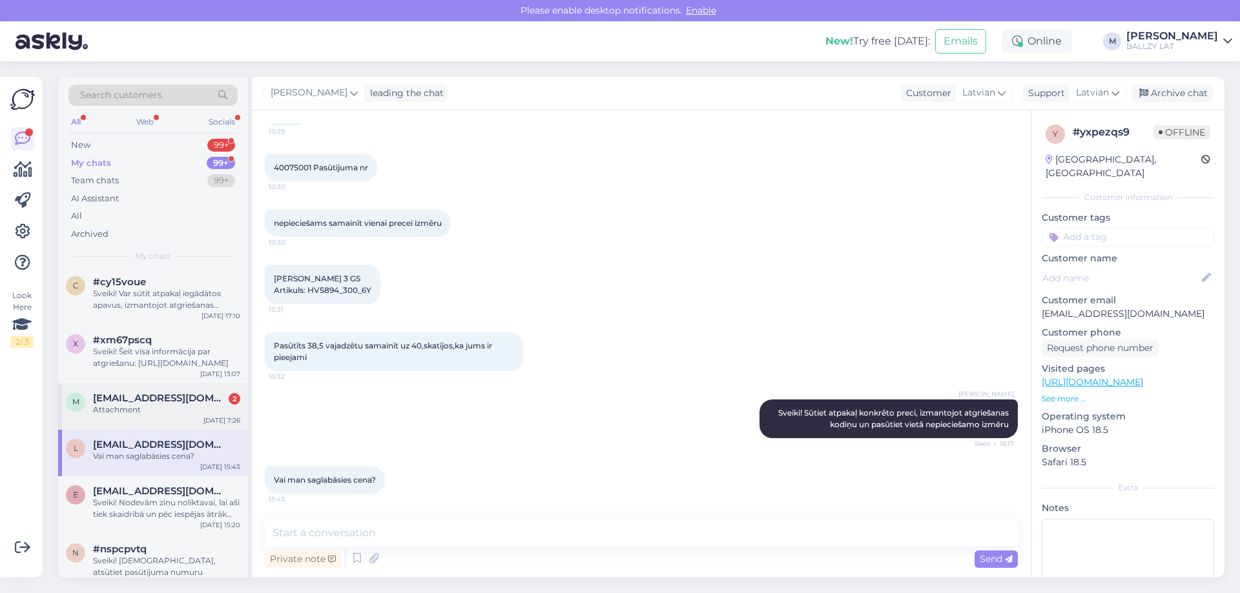
click at [112, 394] on span "[EMAIL_ADDRESS][DOMAIN_NAME]" at bounding box center [160, 399] width 134 height 12
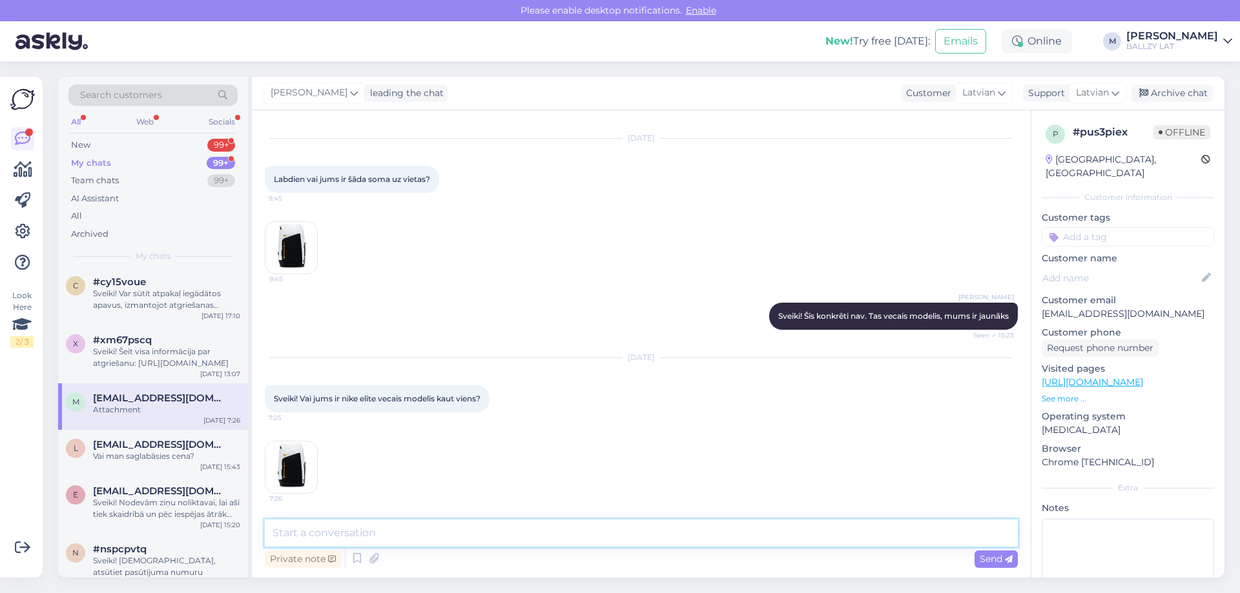
click at [421, 529] on textarea at bounding box center [641, 533] width 753 height 27
type textarea "Diemžēl nav"
